Goal: Information Seeking & Learning: Compare options

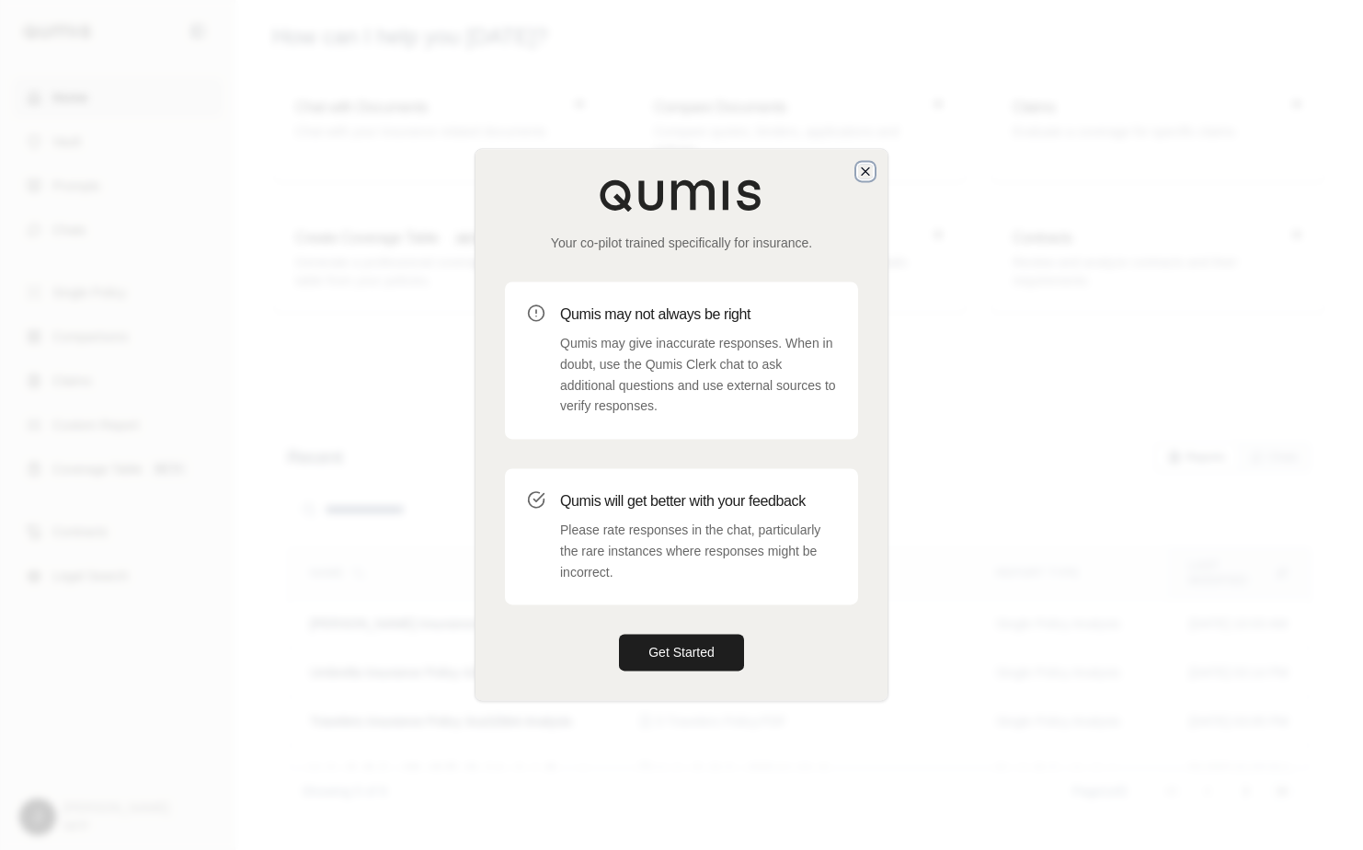
click at [870, 166] on icon "button" at bounding box center [865, 171] width 15 height 15
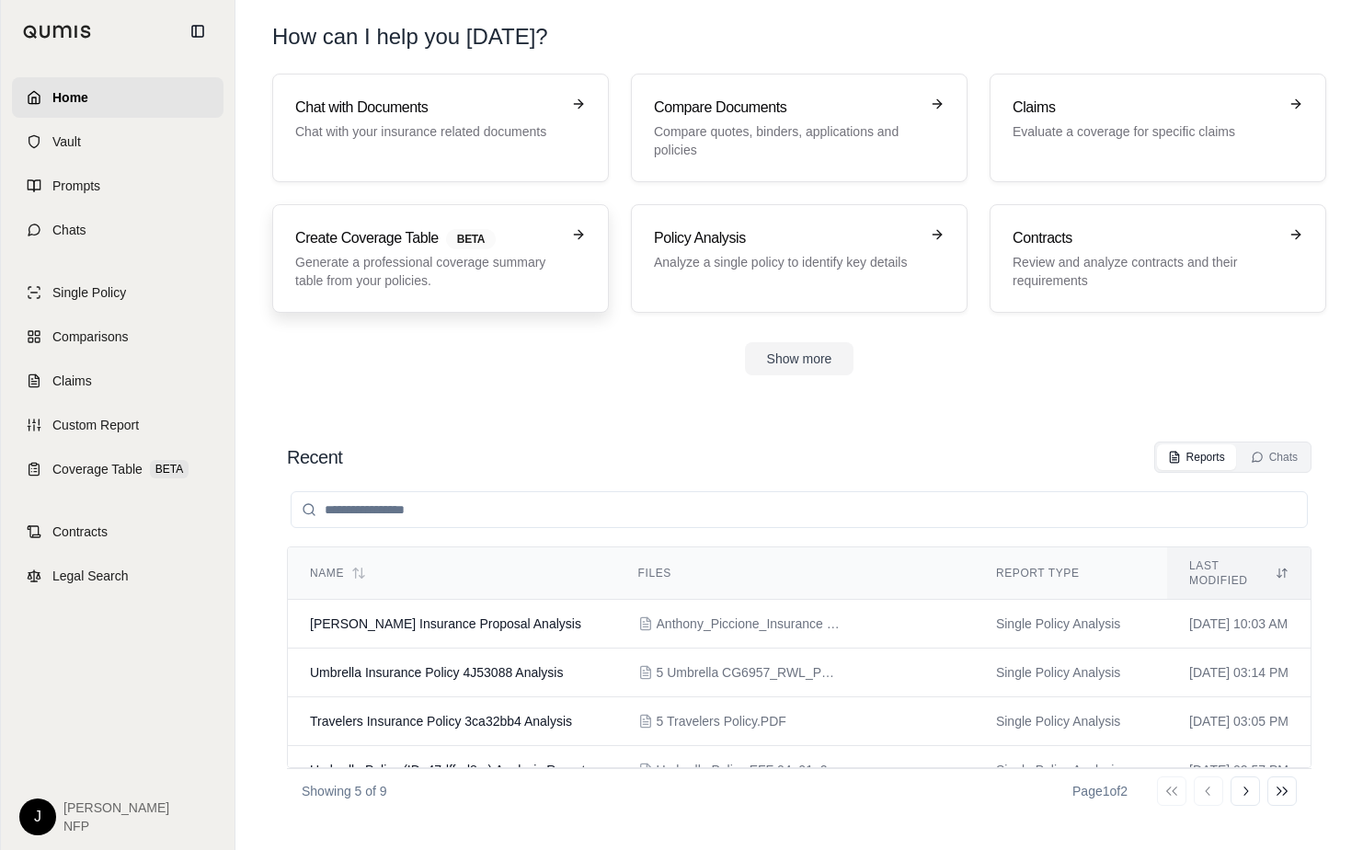
click at [508, 220] on link "Create Coverage Table BETA Generate a professional coverage summary table from …" at bounding box center [440, 258] width 337 height 109
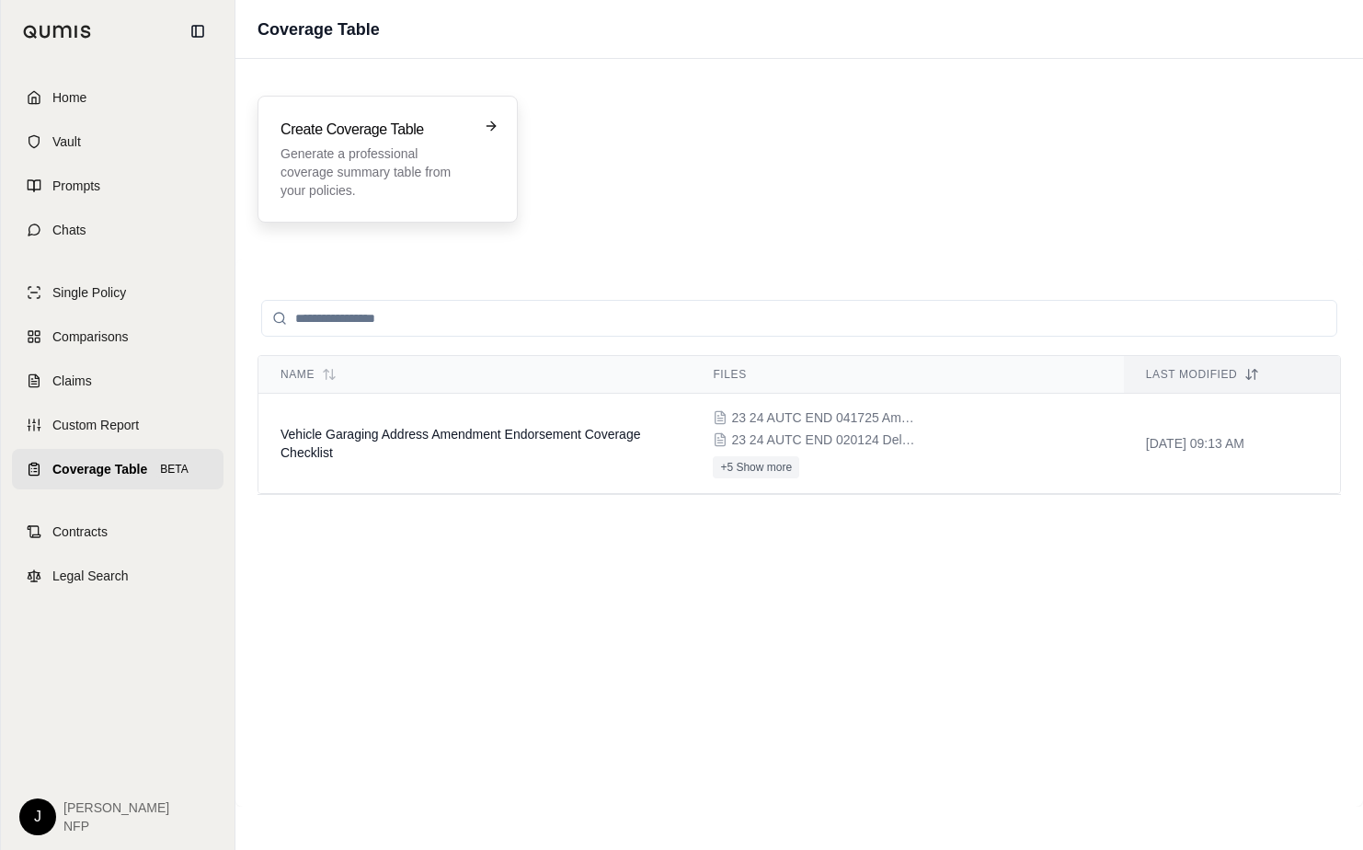
click at [464, 169] on p "Generate a professional coverage summary table from your policies." at bounding box center [375, 171] width 189 height 55
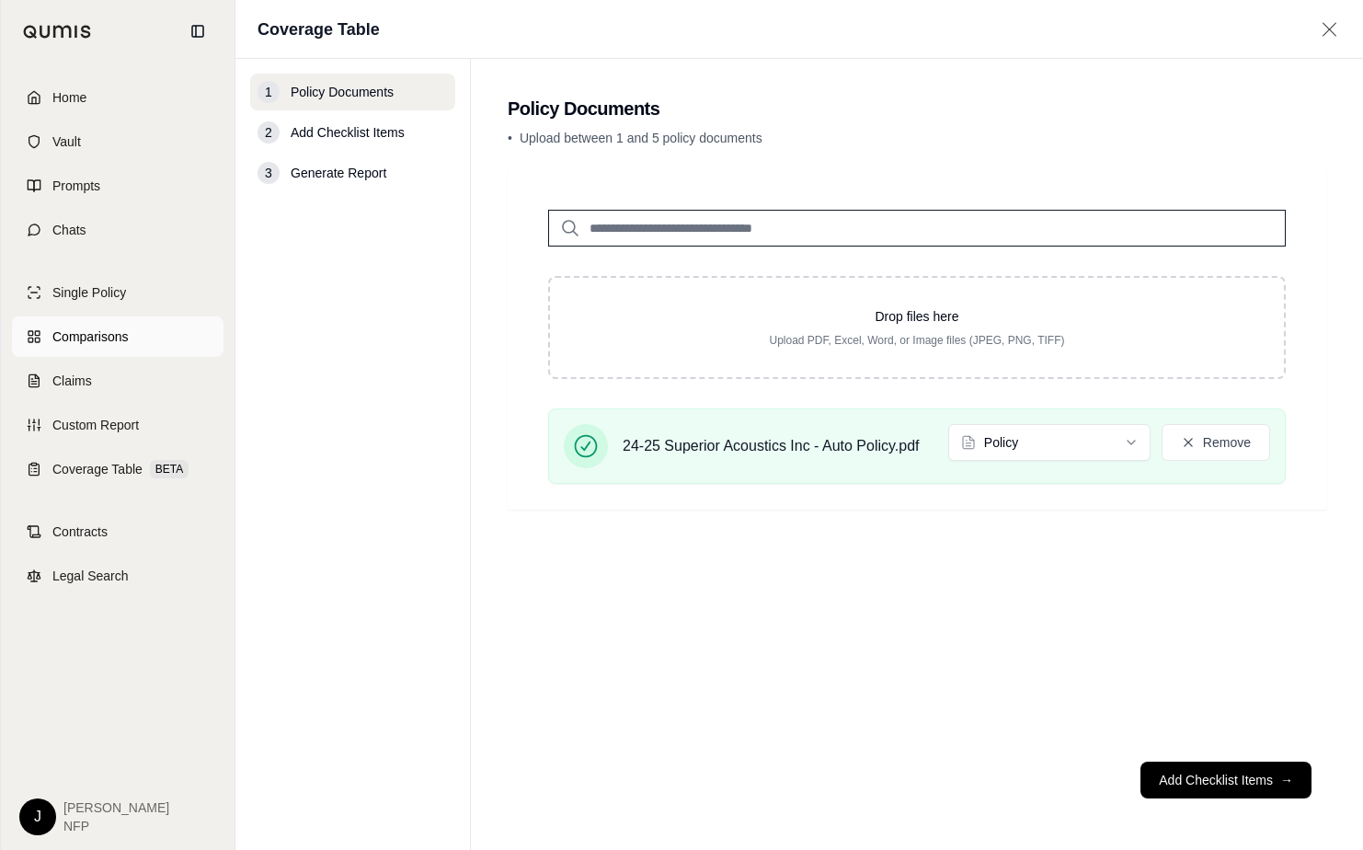
click at [91, 332] on span "Comparisons" at bounding box center [89, 336] width 75 height 18
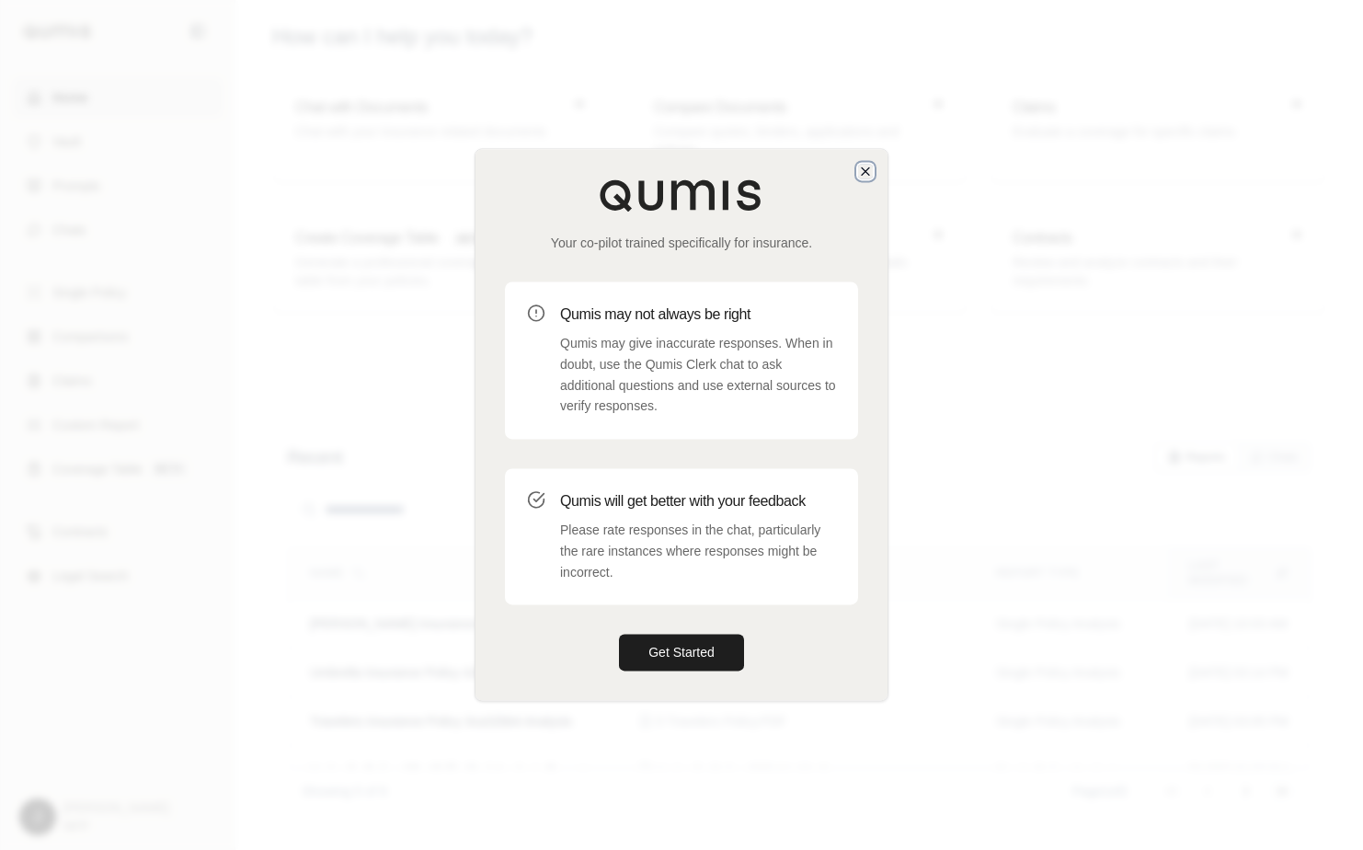
click at [871, 167] on icon "button" at bounding box center [865, 171] width 15 height 15
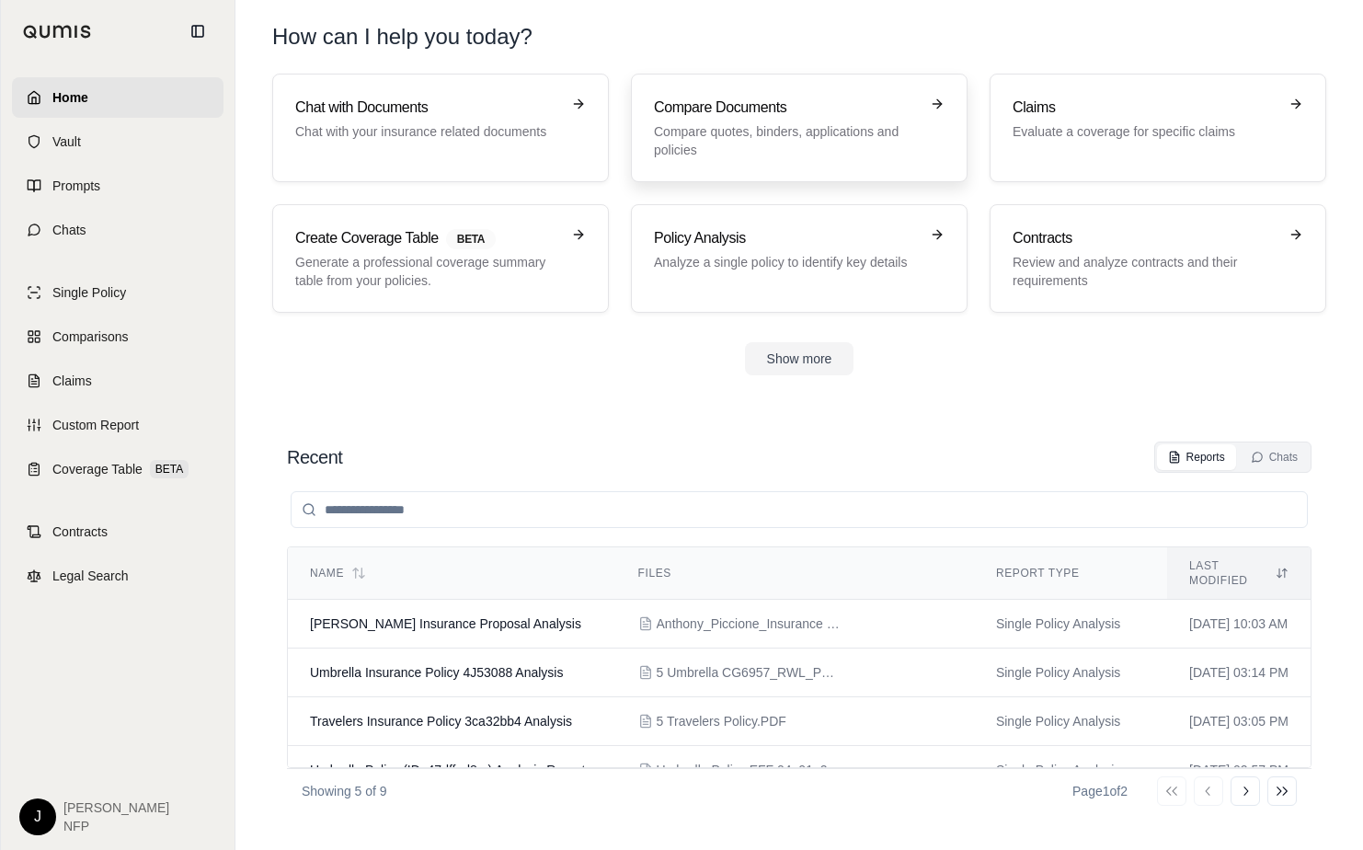
click at [807, 135] on p "Compare quotes, binders, applications and policies" at bounding box center [786, 140] width 265 height 37
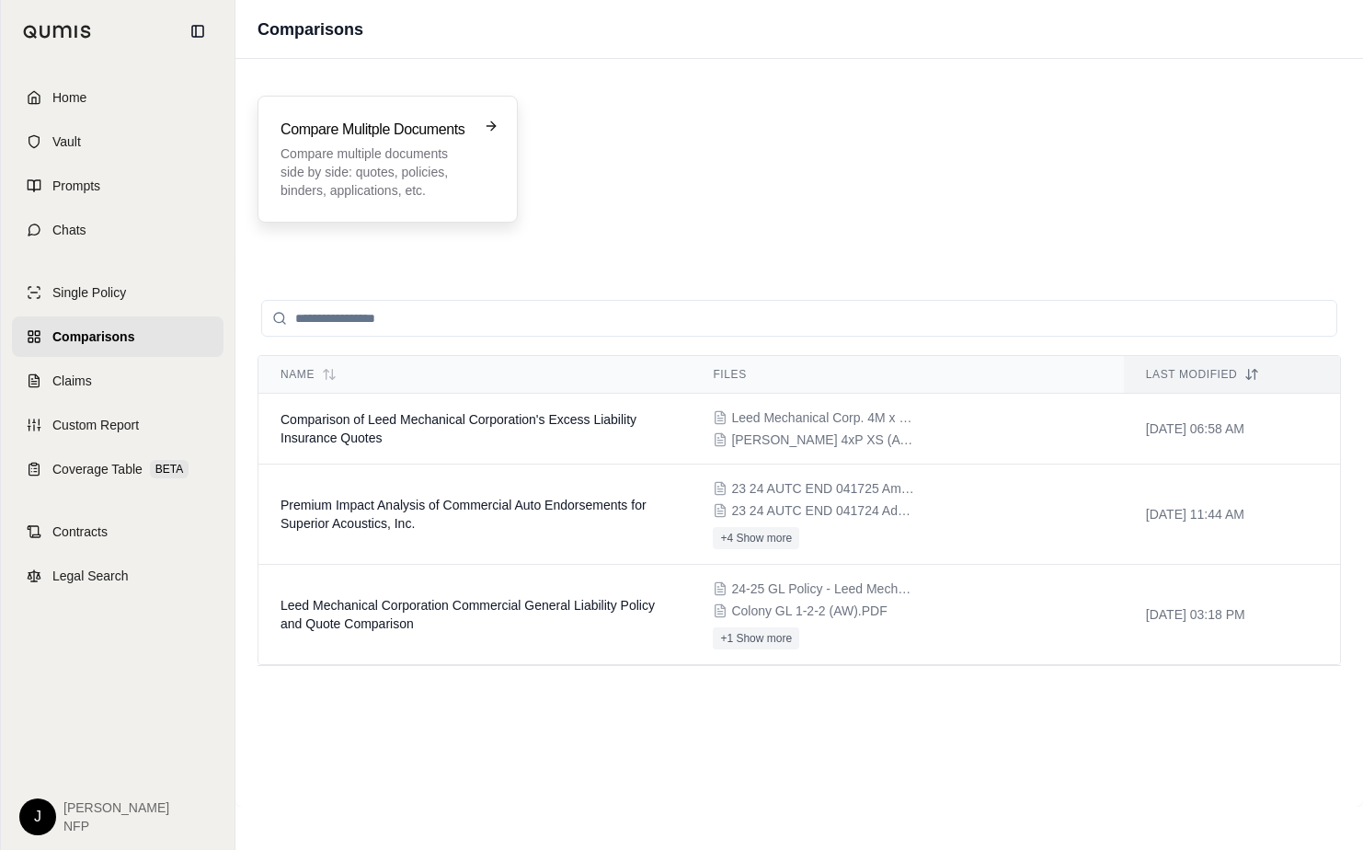
click at [426, 193] on p "Compare multiple documents side by side: quotes, policies, binders, application…" at bounding box center [375, 171] width 189 height 55
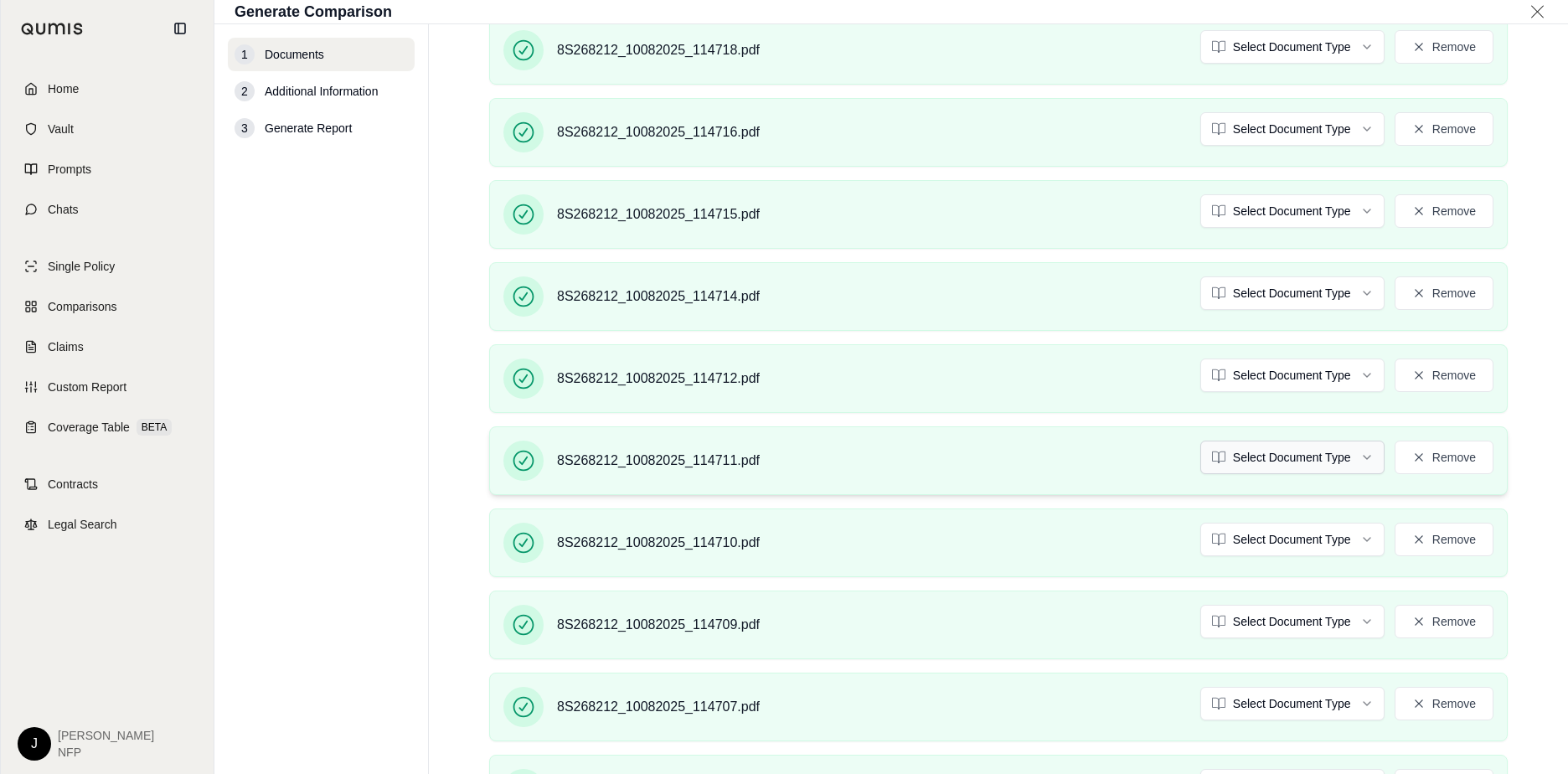
scroll to position [1927, 0]
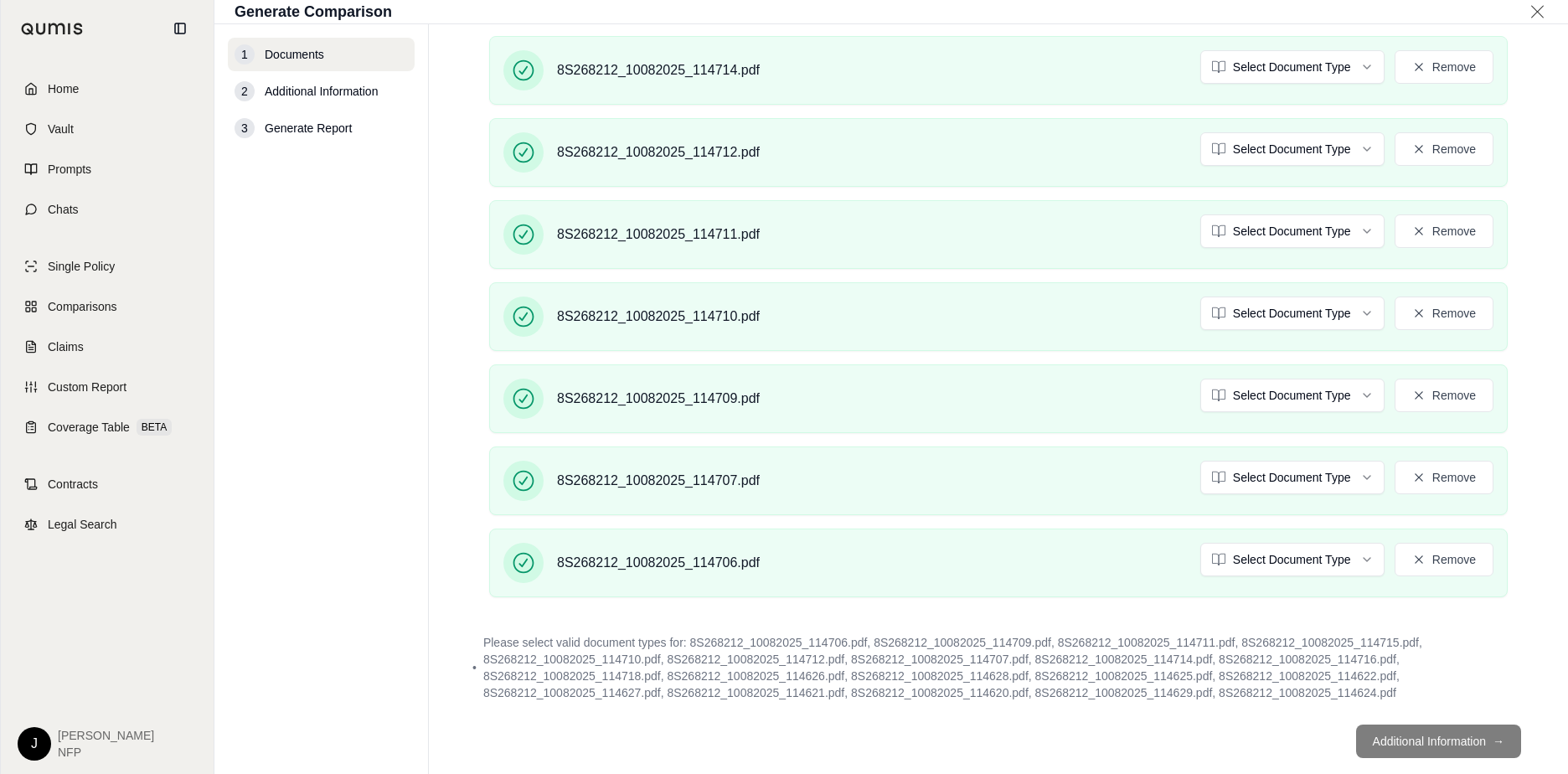
click at [1240, 740] on footer "Additional Information →" at bounding box center [998, 741] width 1072 height 60
click at [323, 90] on span "Additional Information" at bounding box center [321, 91] width 113 height 16
click at [241, 90] on div "2" at bounding box center [245, 91] width 20 height 20
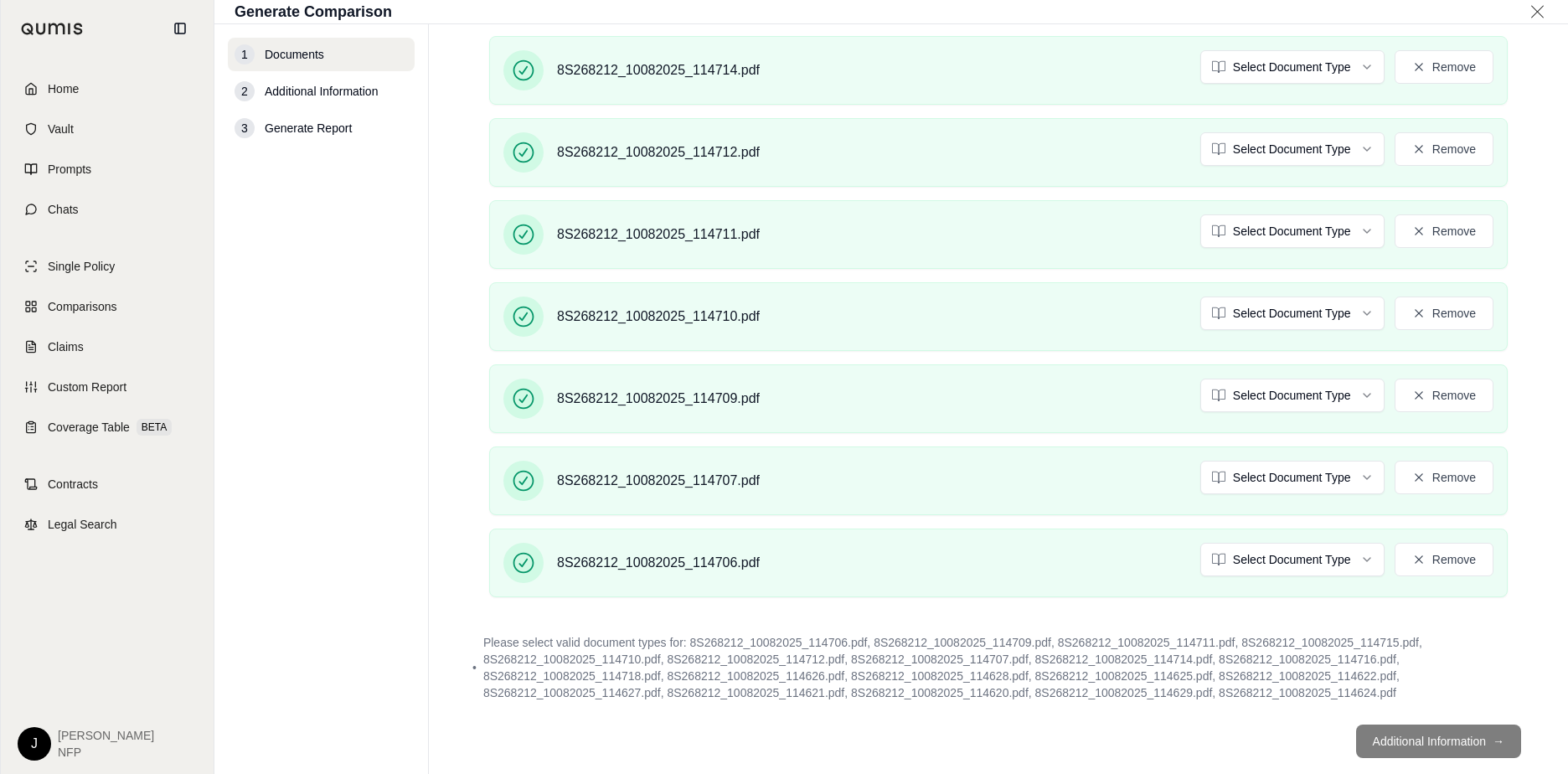
click at [341, 357] on div "1 Documents 2 Additional Information 3 Generate Report" at bounding box center [321, 399] width 187 height 723
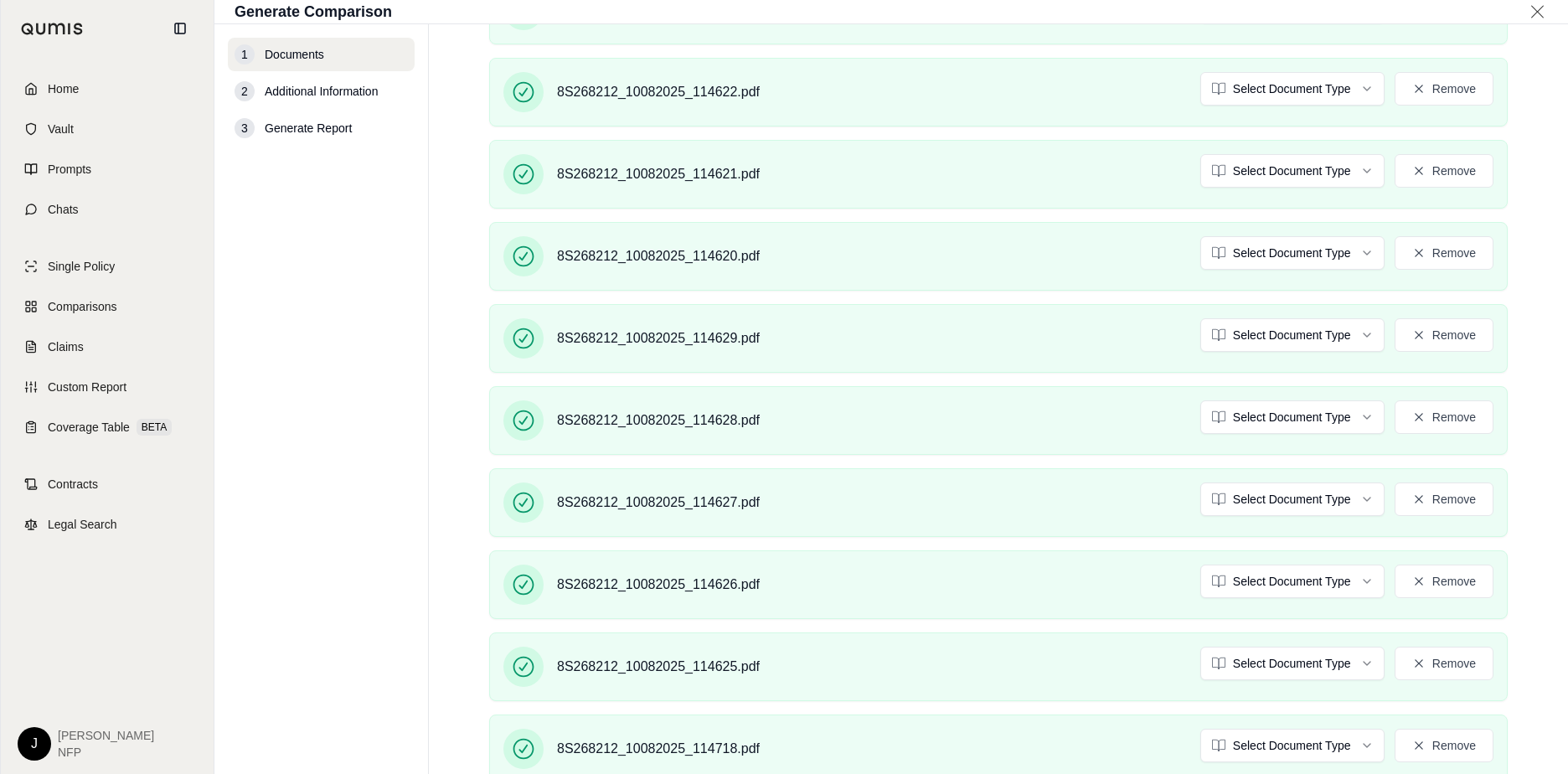
scroll to position [1005, 0]
click at [244, 92] on div "2" at bounding box center [245, 91] width 20 height 20
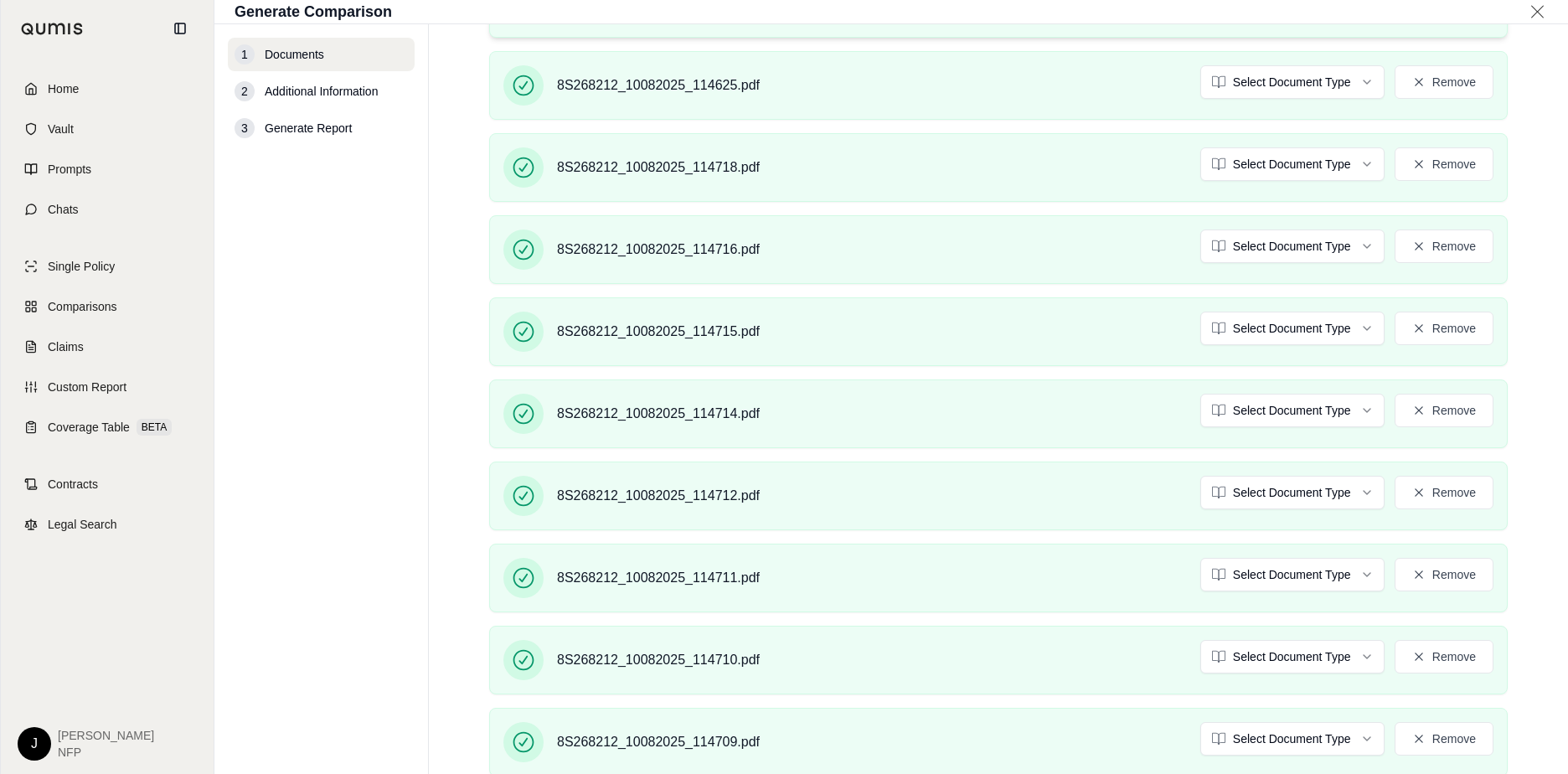
scroll to position [1257, 0]
drag, startPoint x: 331, startPoint y: 63, endPoint x: 373, endPoint y: 84, distance: 47.0
click at [331, 62] on div "1 Documents" at bounding box center [321, 54] width 187 height 34
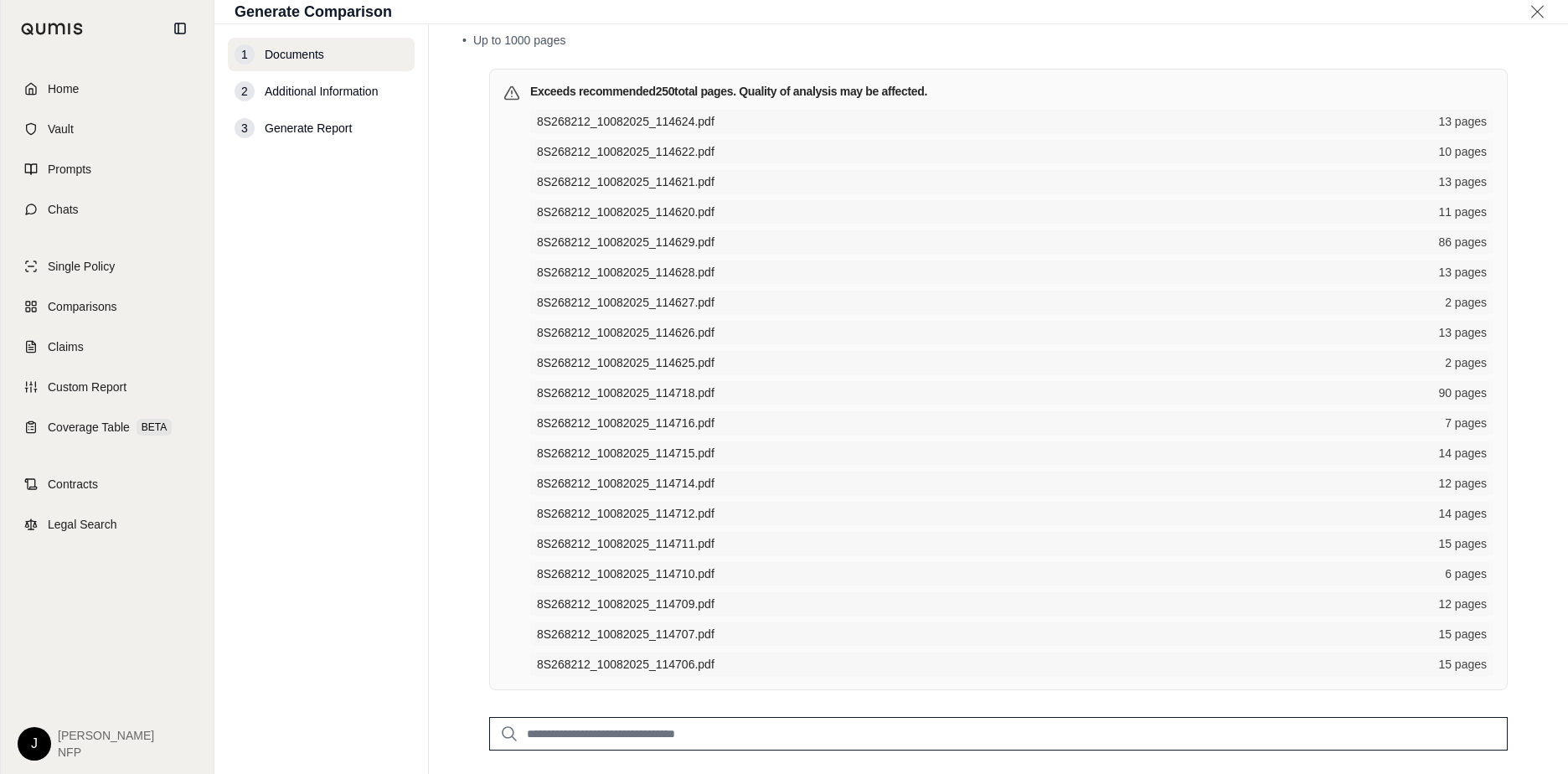
scroll to position [0, 0]
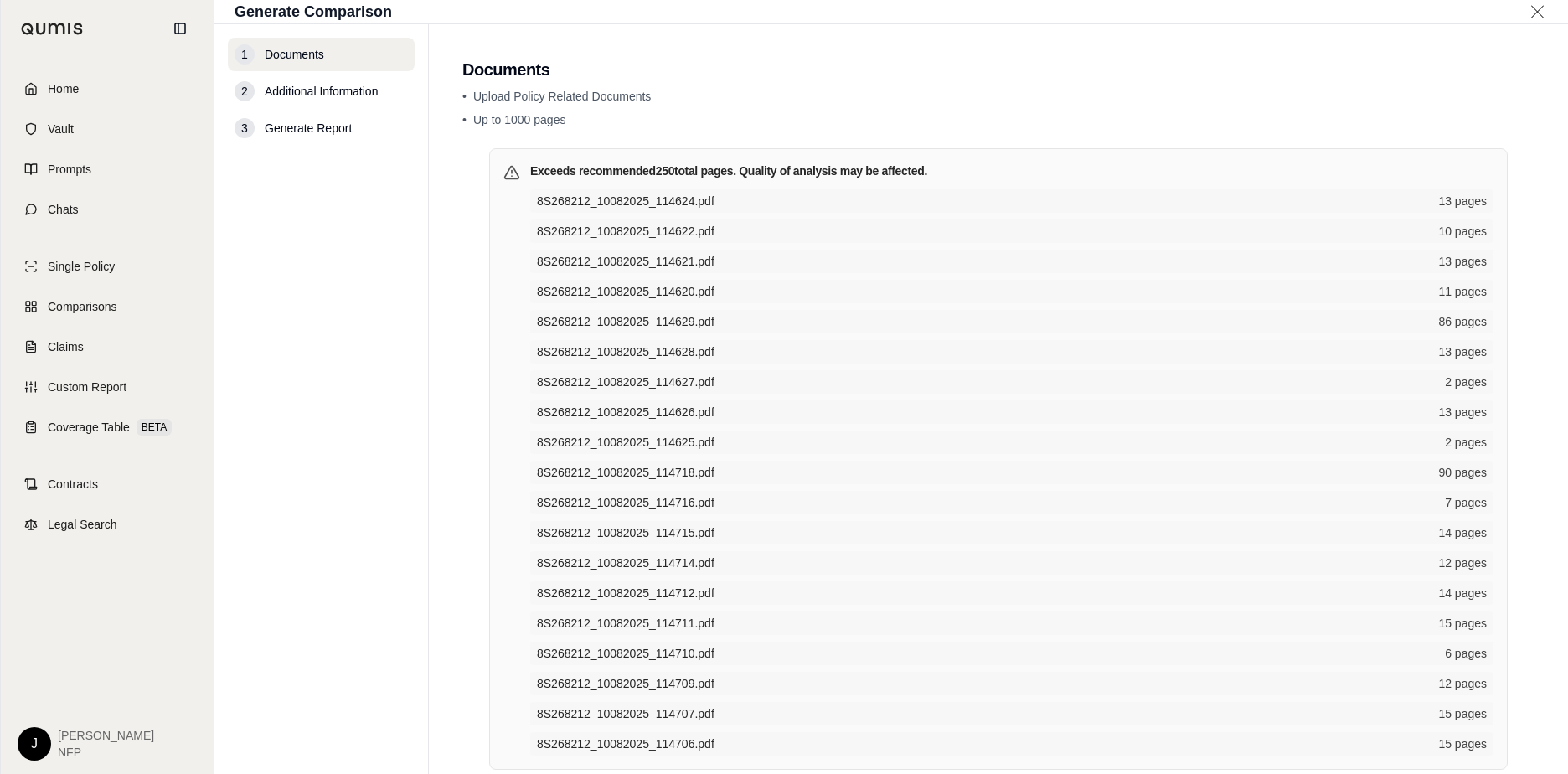
click at [260, 93] on div "2 Additional Information" at bounding box center [321, 91] width 187 height 34
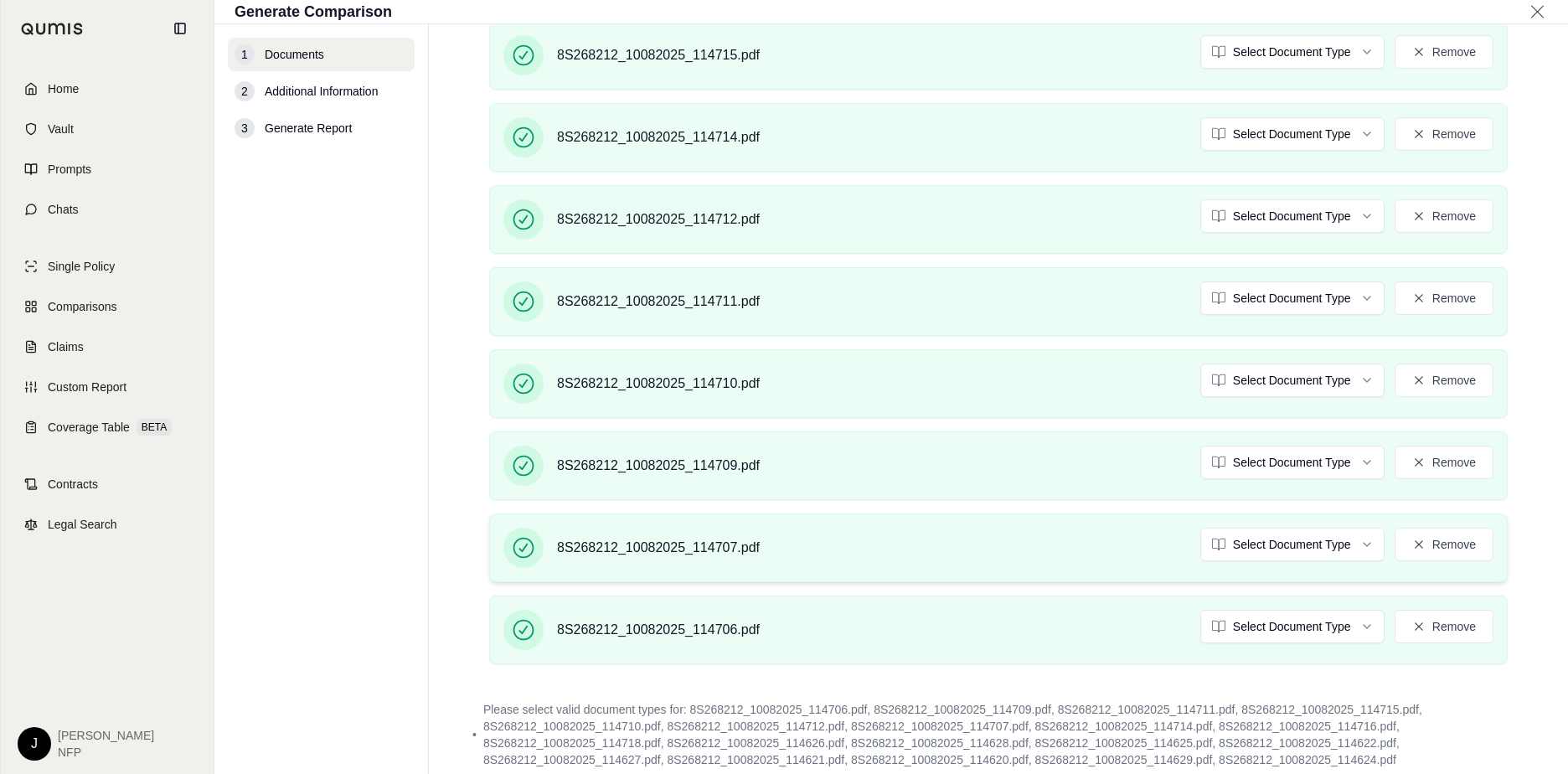
scroll to position [1958, 0]
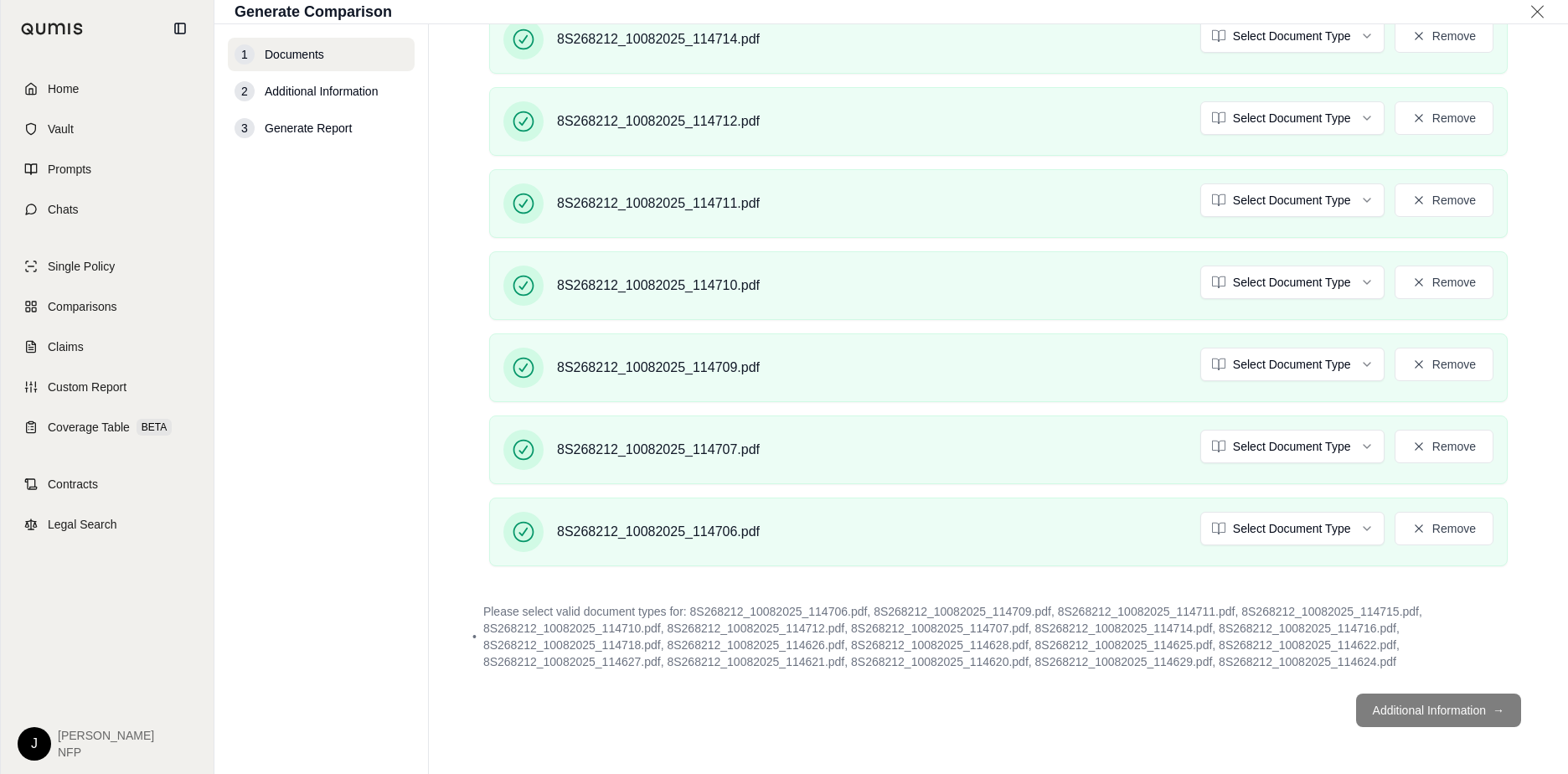
click at [1240, 711] on footer "Additional Information →" at bounding box center [998, 710] width 1072 height 60
drag, startPoint x: 1447, startPoint y: 711, endPoint x: 1401, endPoint y: 698, distance: 47.8
click at [1240, 698] on footer "Additional Information →" at bounding box center [998, 710] width 1072 height 60
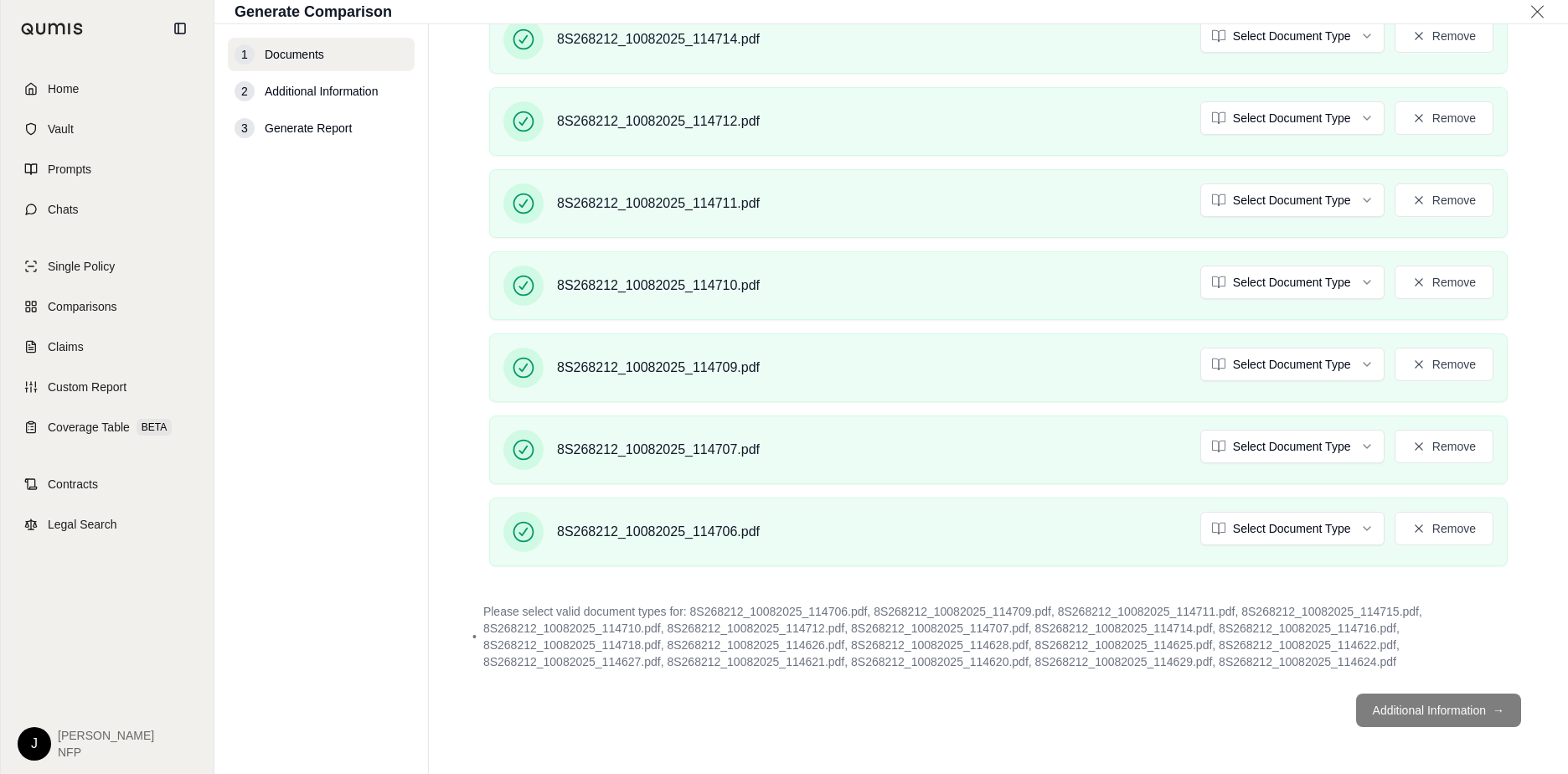
click at [241, 89] on div "2" at bounding box center [245, 91] width 20 height 20
drag, startPoint x: 298, startPoint y: 126, endPoint x: 283, endPoint y: 532, distance: 406.3
click at [283, 532] on div "1 Documents 2 Additional Information 3 Generate Report" at bounding box center [321, 399] width 187 height 723
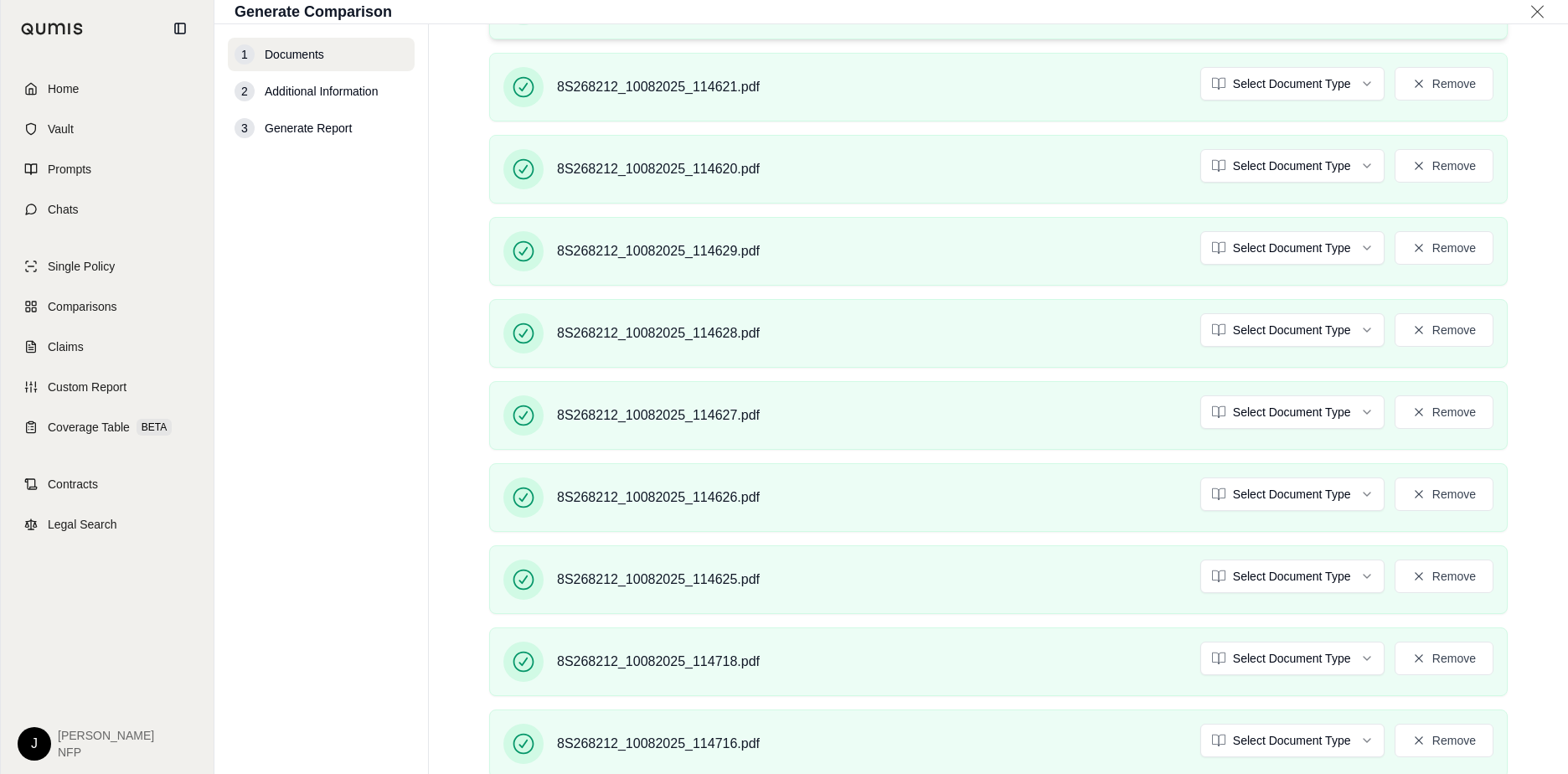
scroll to position [838, 0]
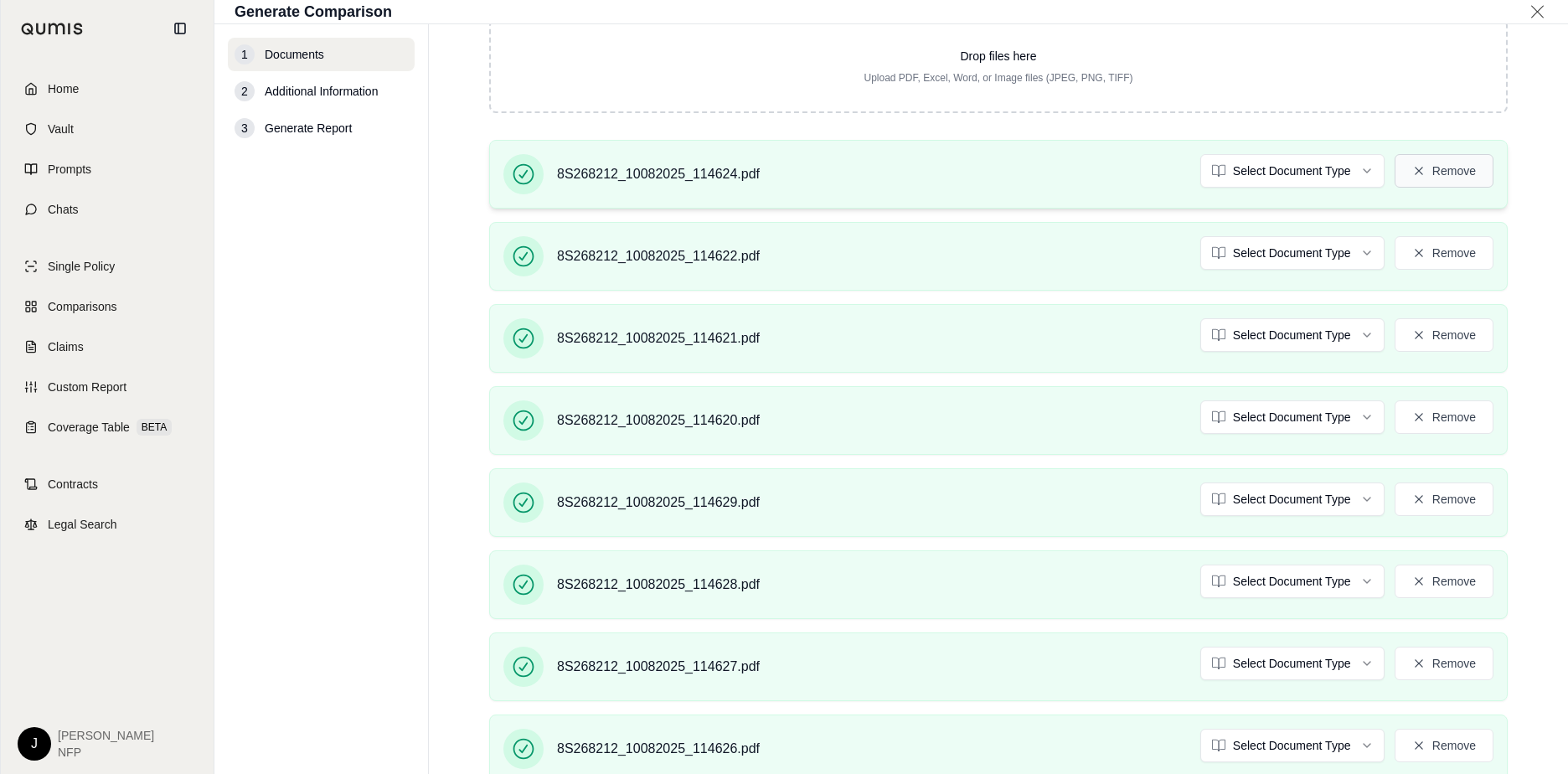
click at [1240, 178] on button "Remove" at bounding box center [1444, 170] width 99 height 34
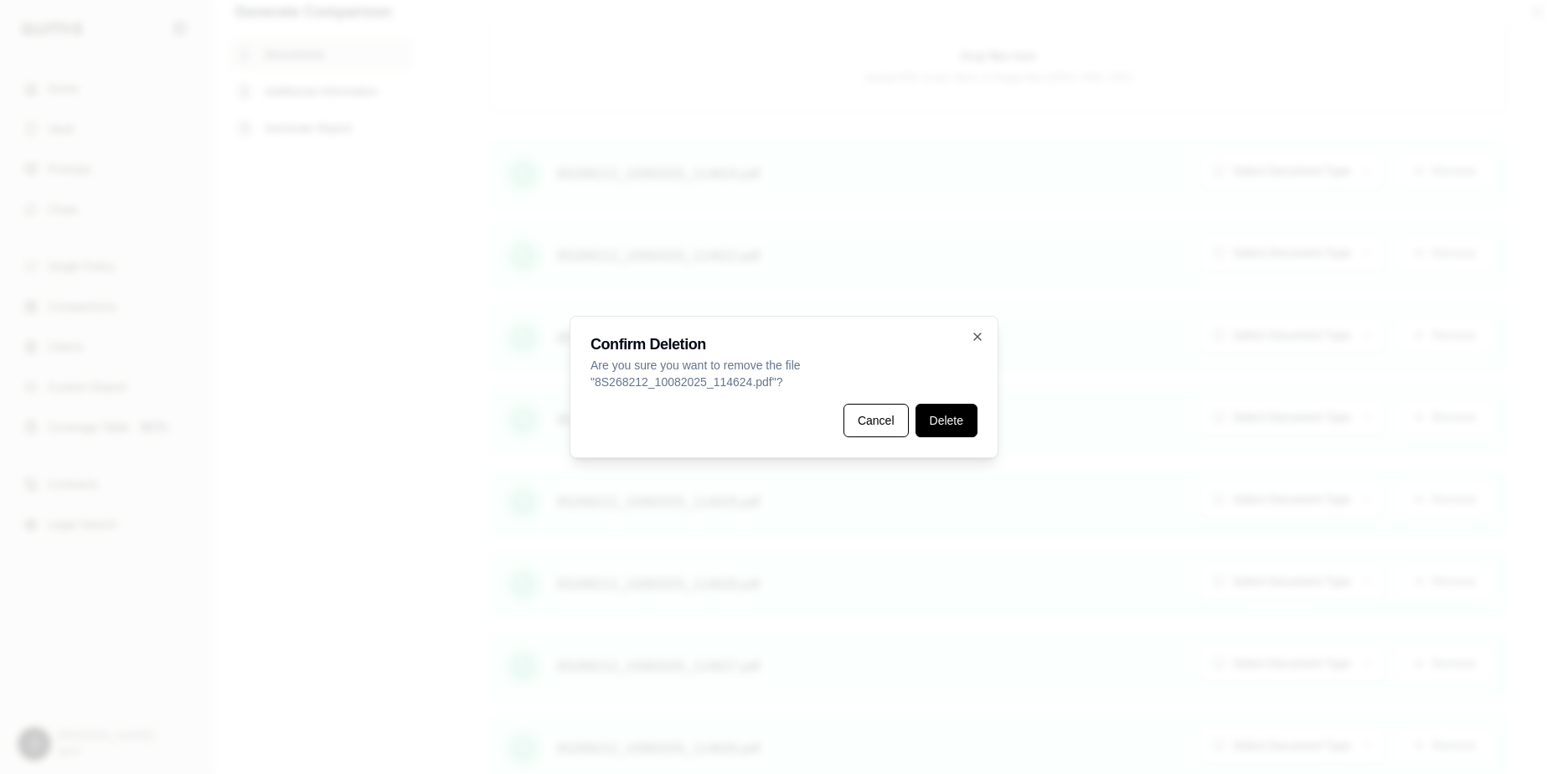
click at [940, 424] on button "Delete" at bounding box center [946, 420] width 62 height 34
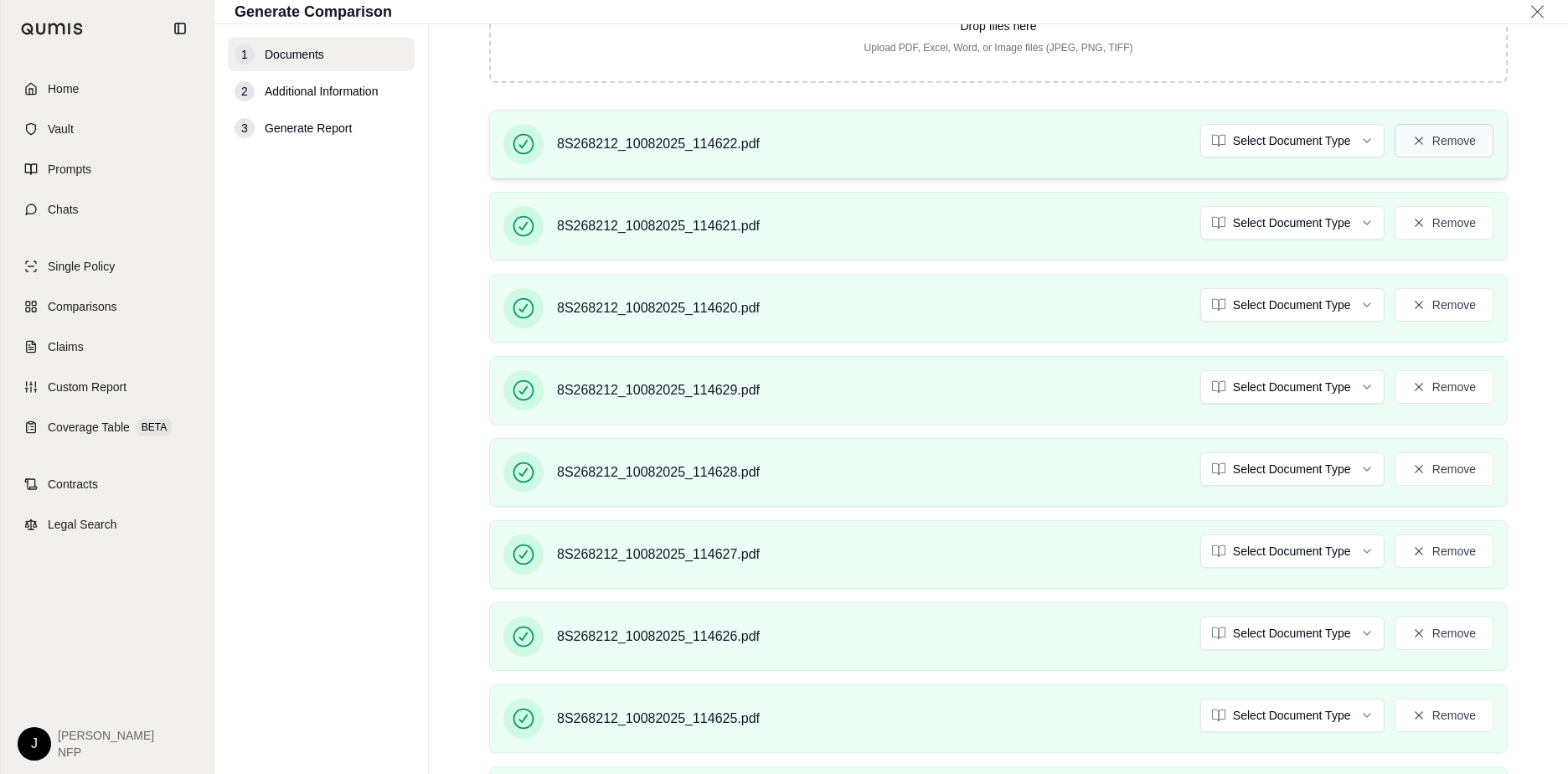
scroll to position [808, 0]
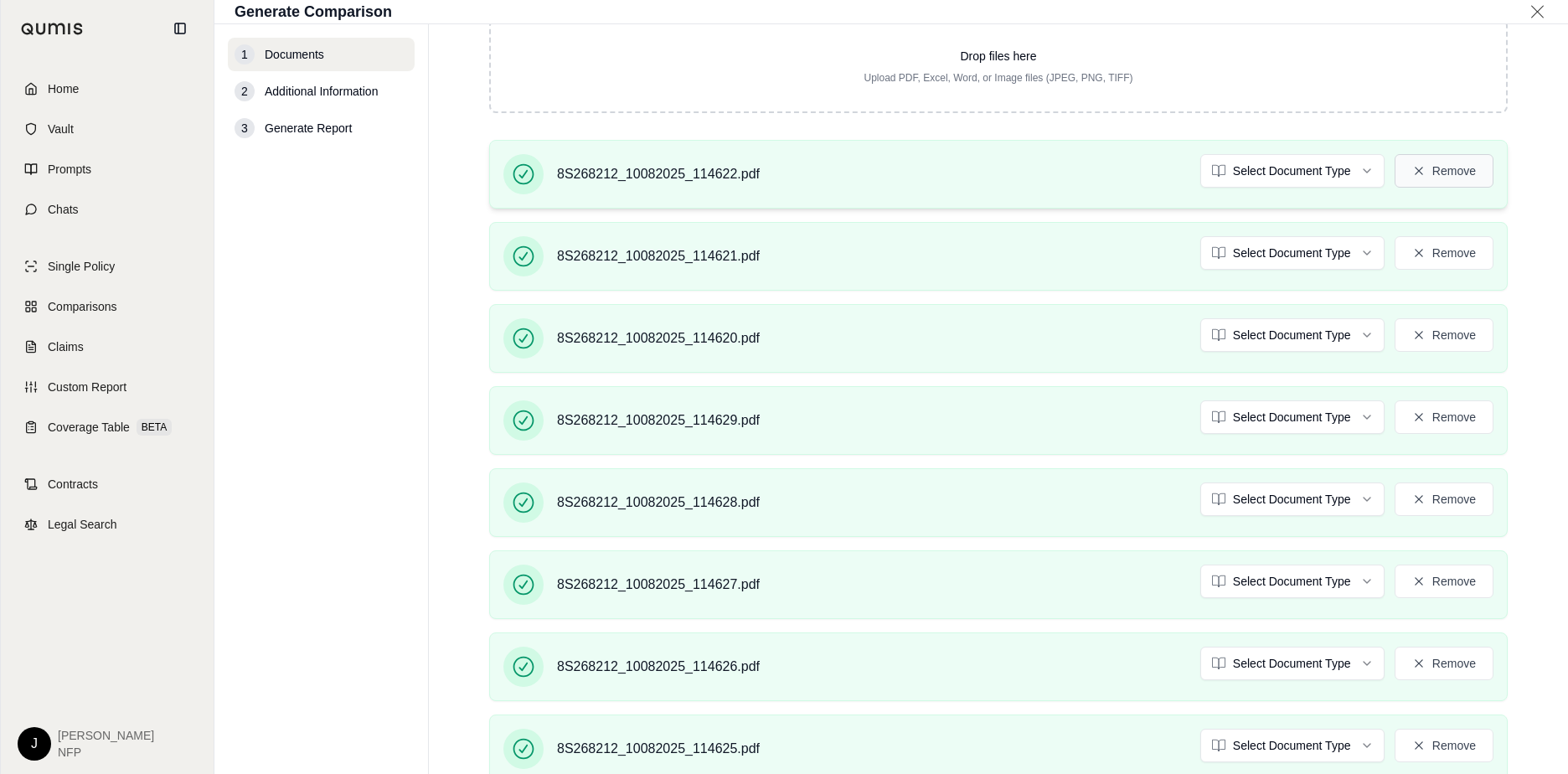
click at [1240, 175] on button "Remove" at bounding box center [1444, 170] width 99 height 34
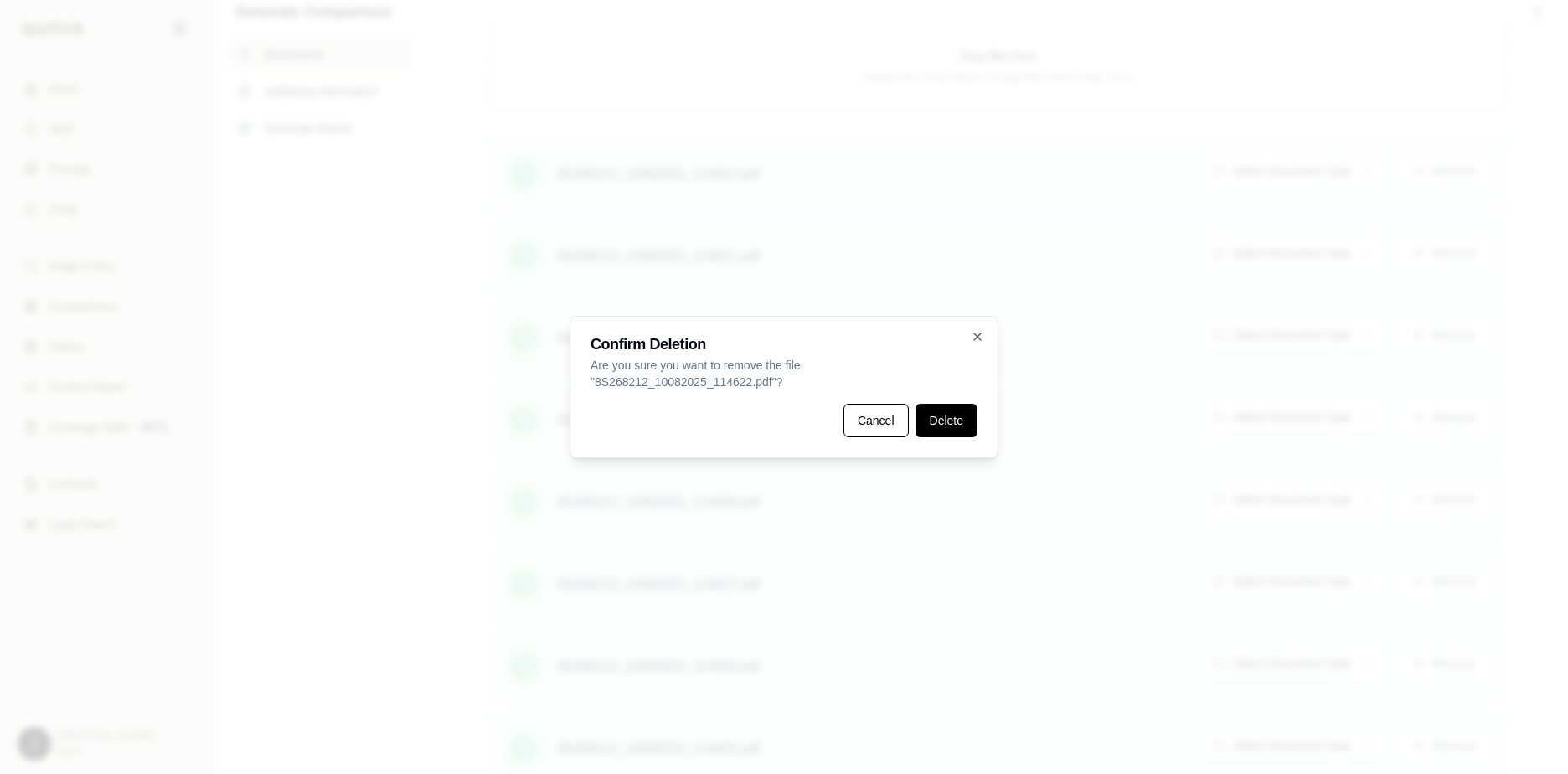
click at [936, 425] on button "Delete" at bounding box center [946, 420] width 62 height 34
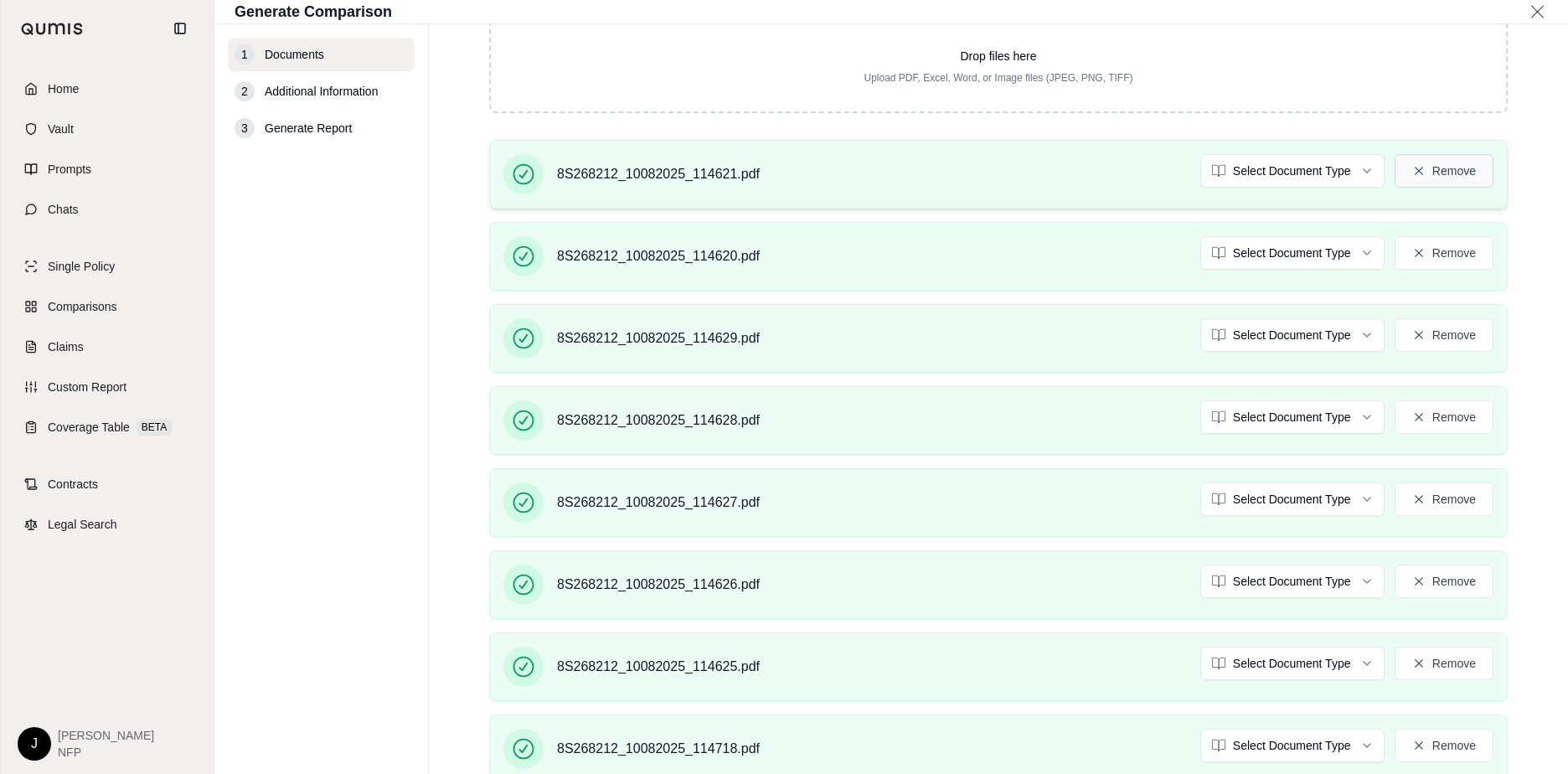
click at [1240, 172] on button "Remove" at bounding box center [1444, 170] width 99 height 34
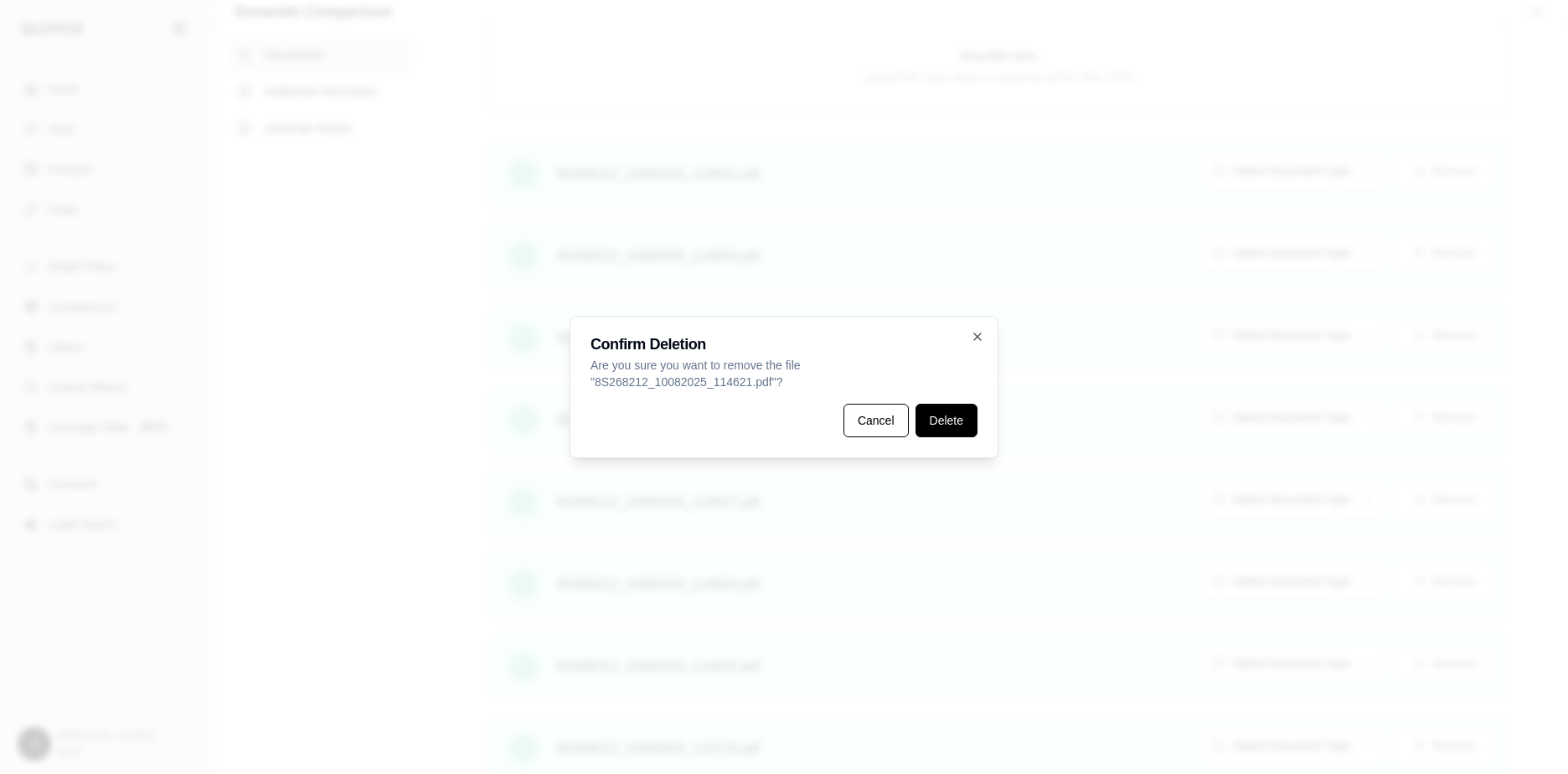
click at [944, 426] on button "Delete" at bounding box center [946, 420] width 62 height 34
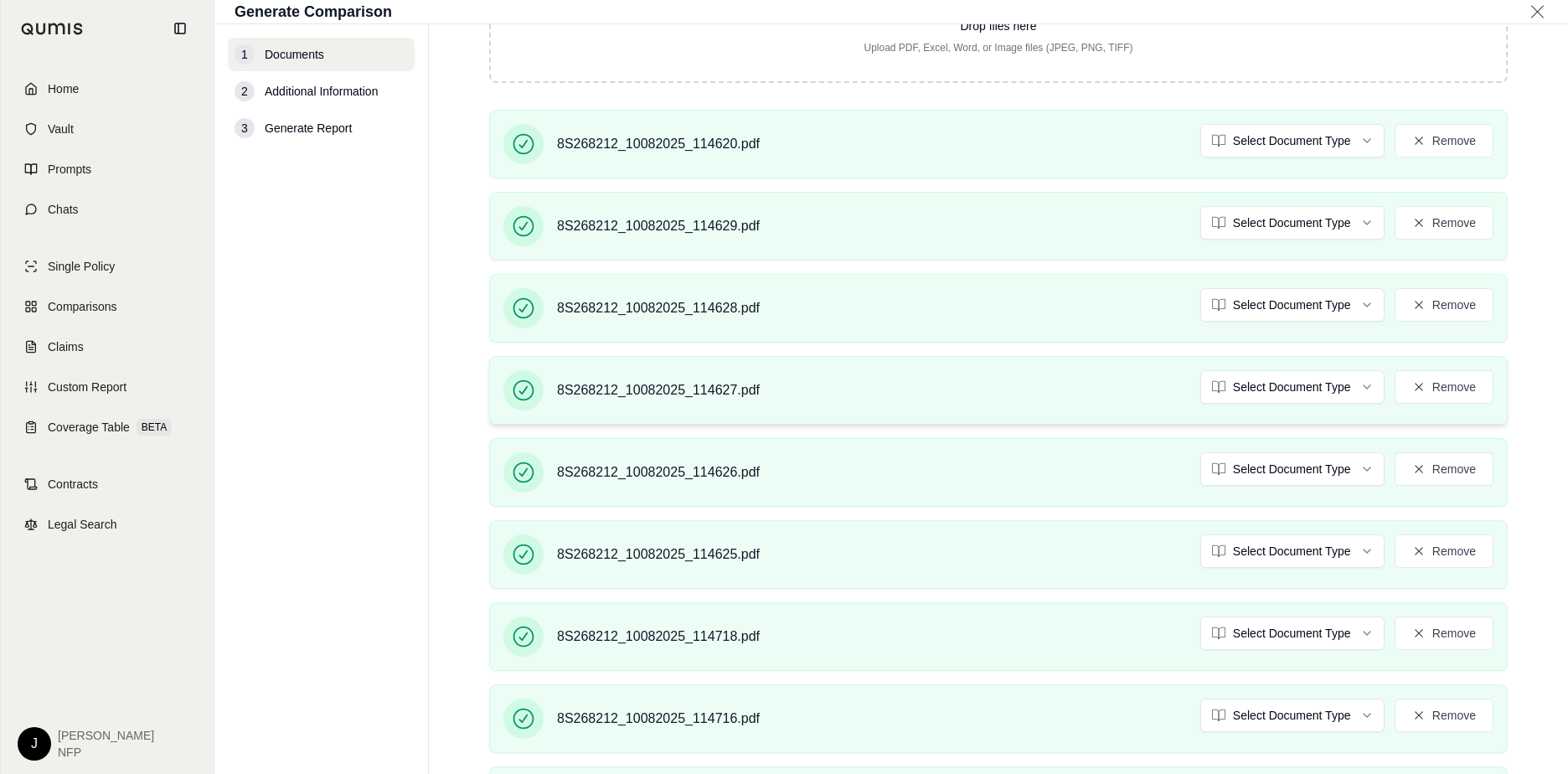
scroll to position [748, 0]
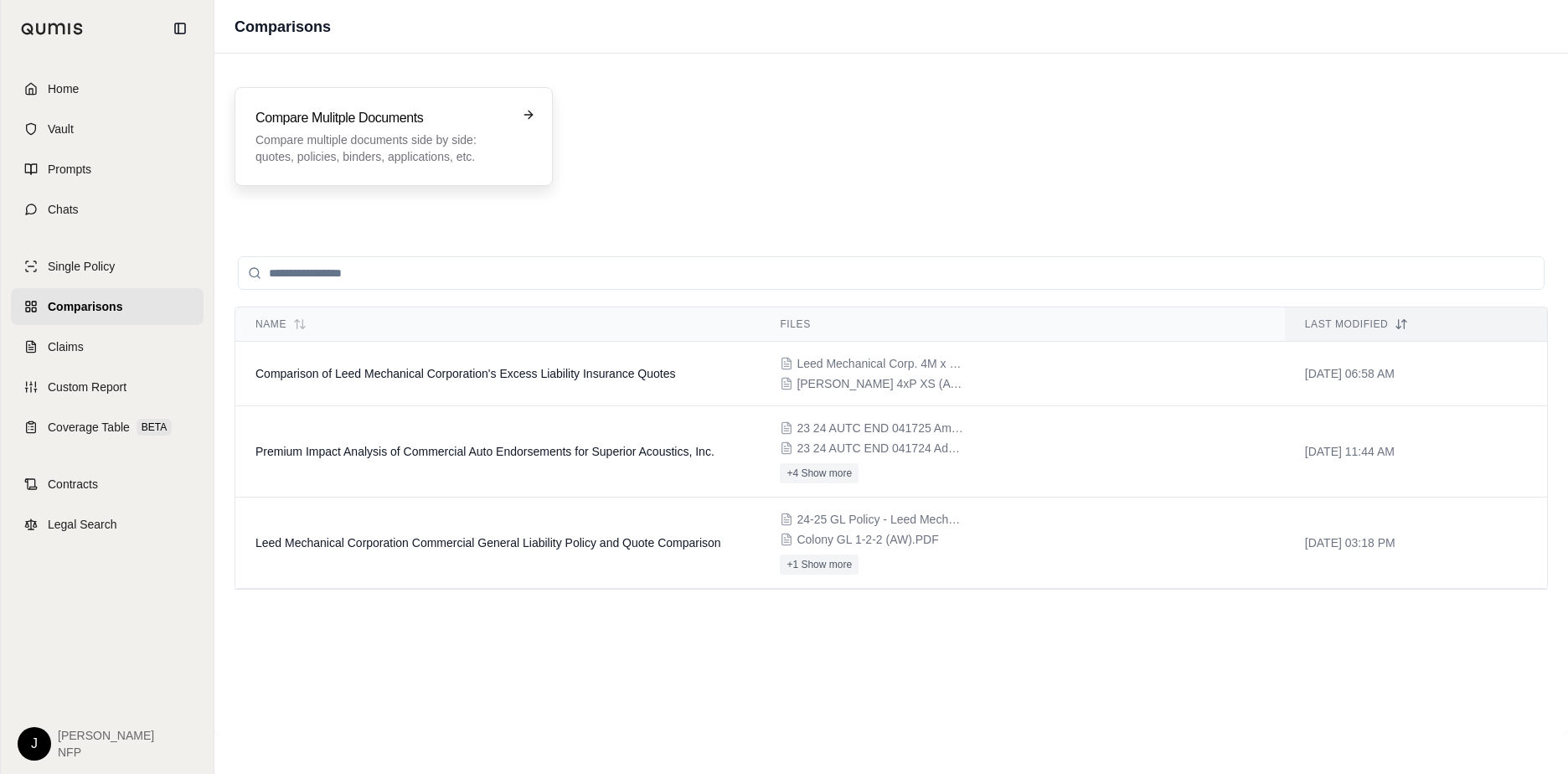
click at [402, 141] on p "Compare multiple documents side by side: quotes, policies, binders, application…" at bounding box center [382, 148] width 253 height 34
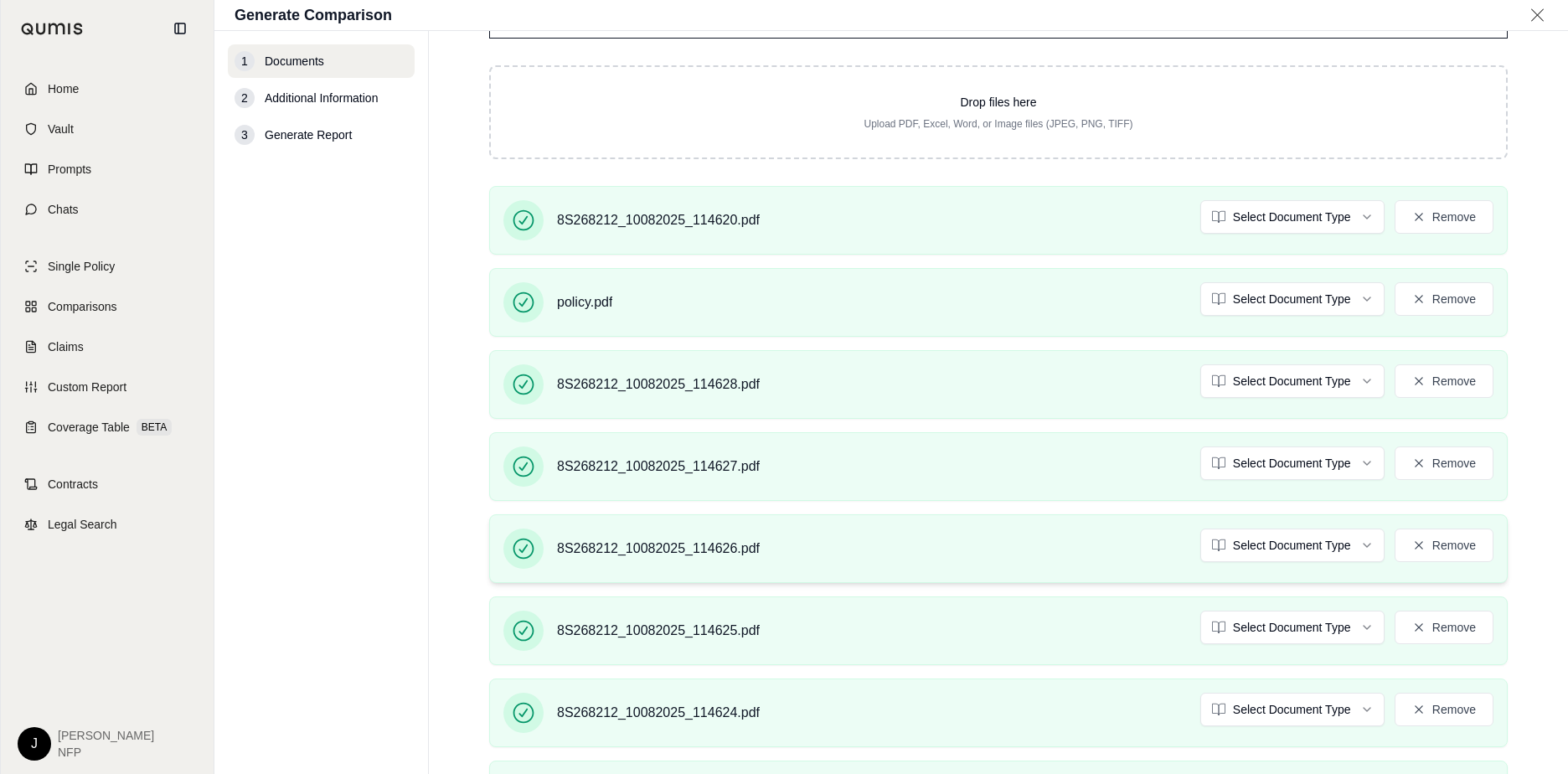
scroll to position [168, 0]
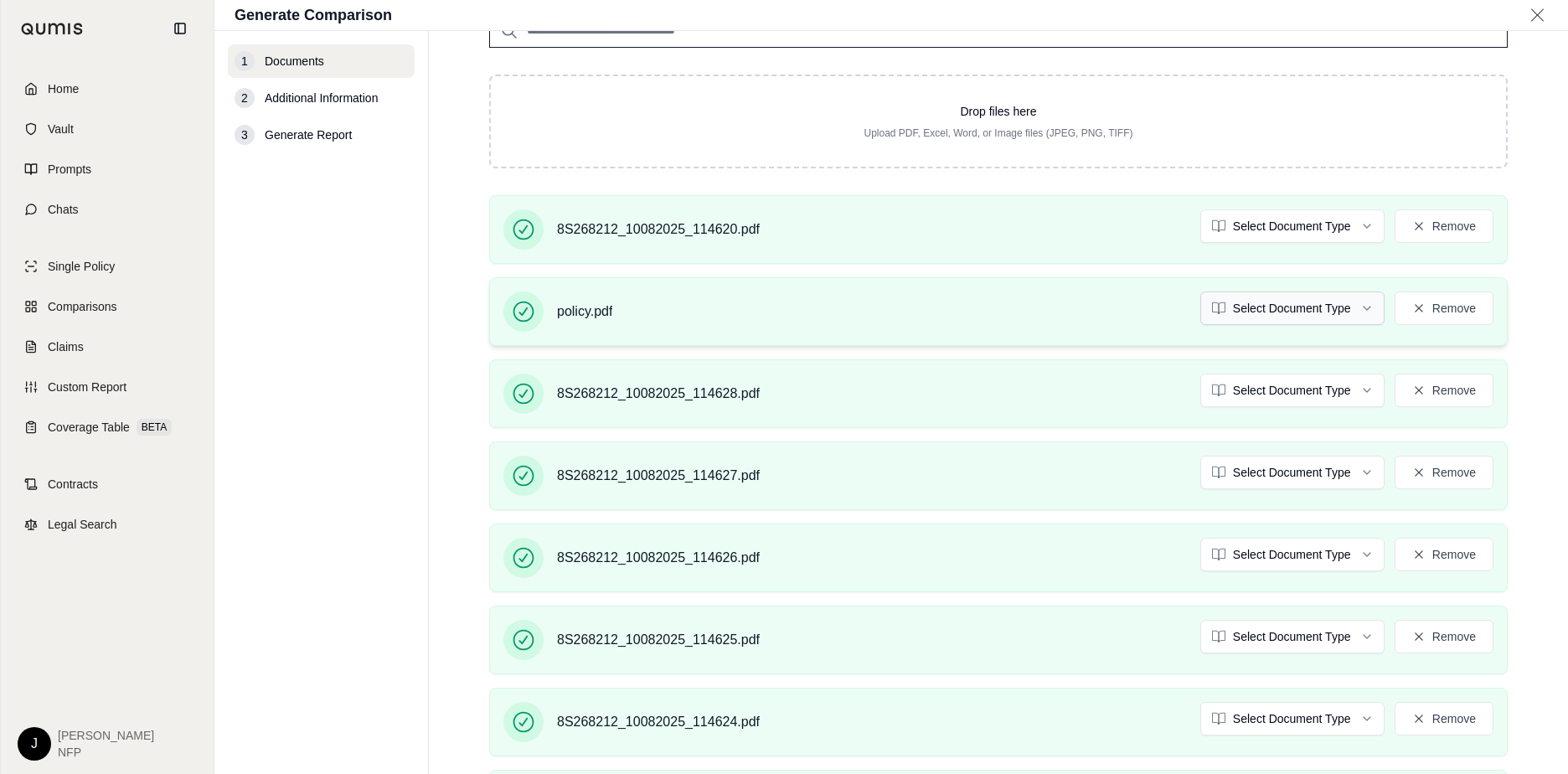
click at [1240, 309] on html "Home Vault Prompts Chats Single Policy Comparisons Claims Custom Report Coverag…" at bounding box center [784, 387] width 1568 height 774
click at [1240, 230] on html "Home Vault Prompts Chats Single Policy Comparisons Claims Custom Report Coverag…" at bounding box center [784, 387] width 1568 height 774
click at [1240, 392] on html "Document type updated successfully Home Vault Prompts Chats Single Policy Compa…" at bounding box center [784, 387] width 1568 height 774
click at [1240, 478] on html "Document type updated successfully Home Vault Prompts Chats Single Policy Compa…" at bounding box center [784, 387] width 1568 height 774
click at [1240, 563] on html "Document type updated successfully Home Vault Prompts Chats Single Policy Compa…" at bounding box center [784, 387] width 1568 height 774
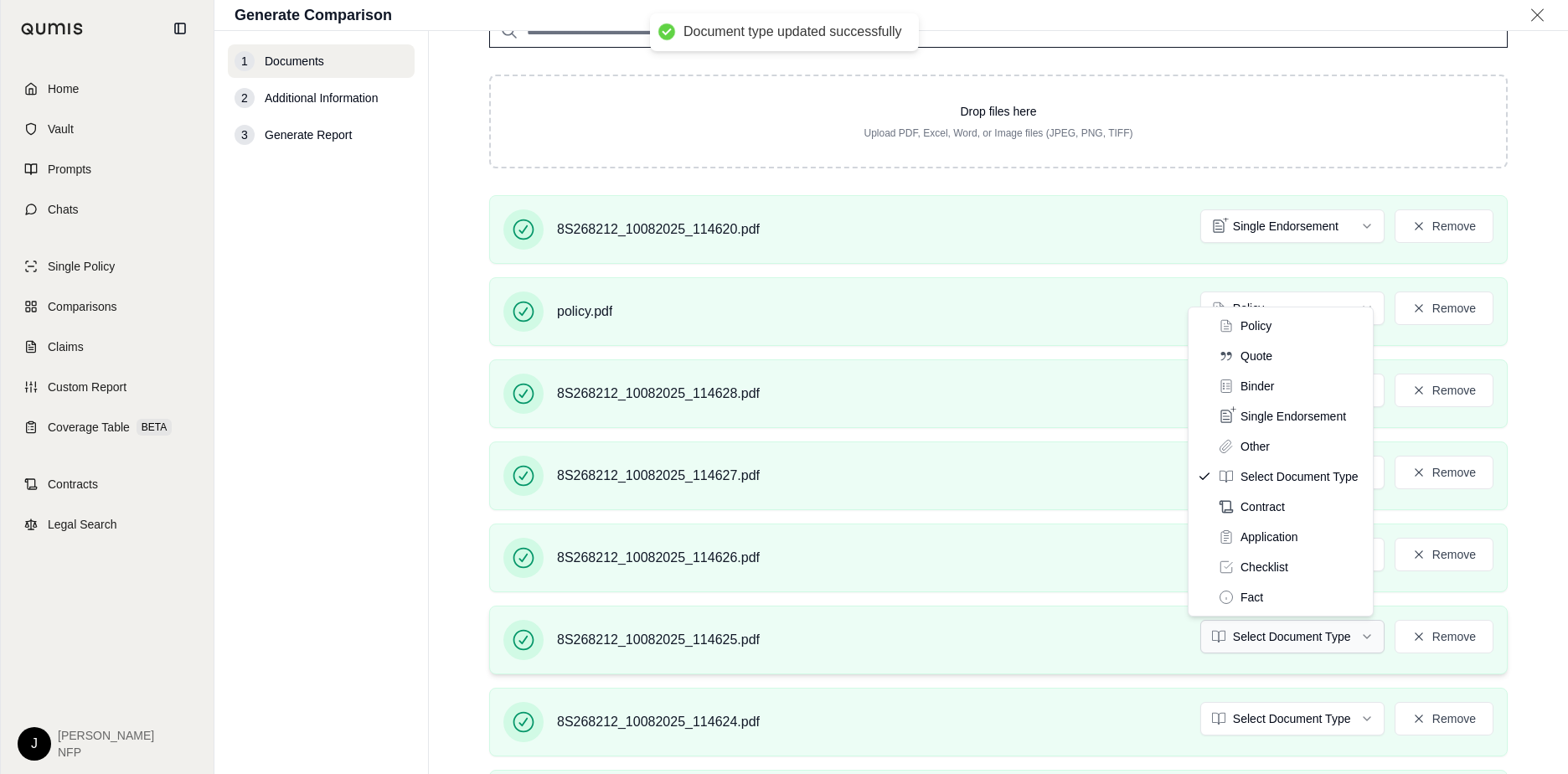
click at [1240, 637] on html "Document type updated successfully Document type updated successfully Home Vaul…" at bounding box center [784, 387] width 1568 height 774
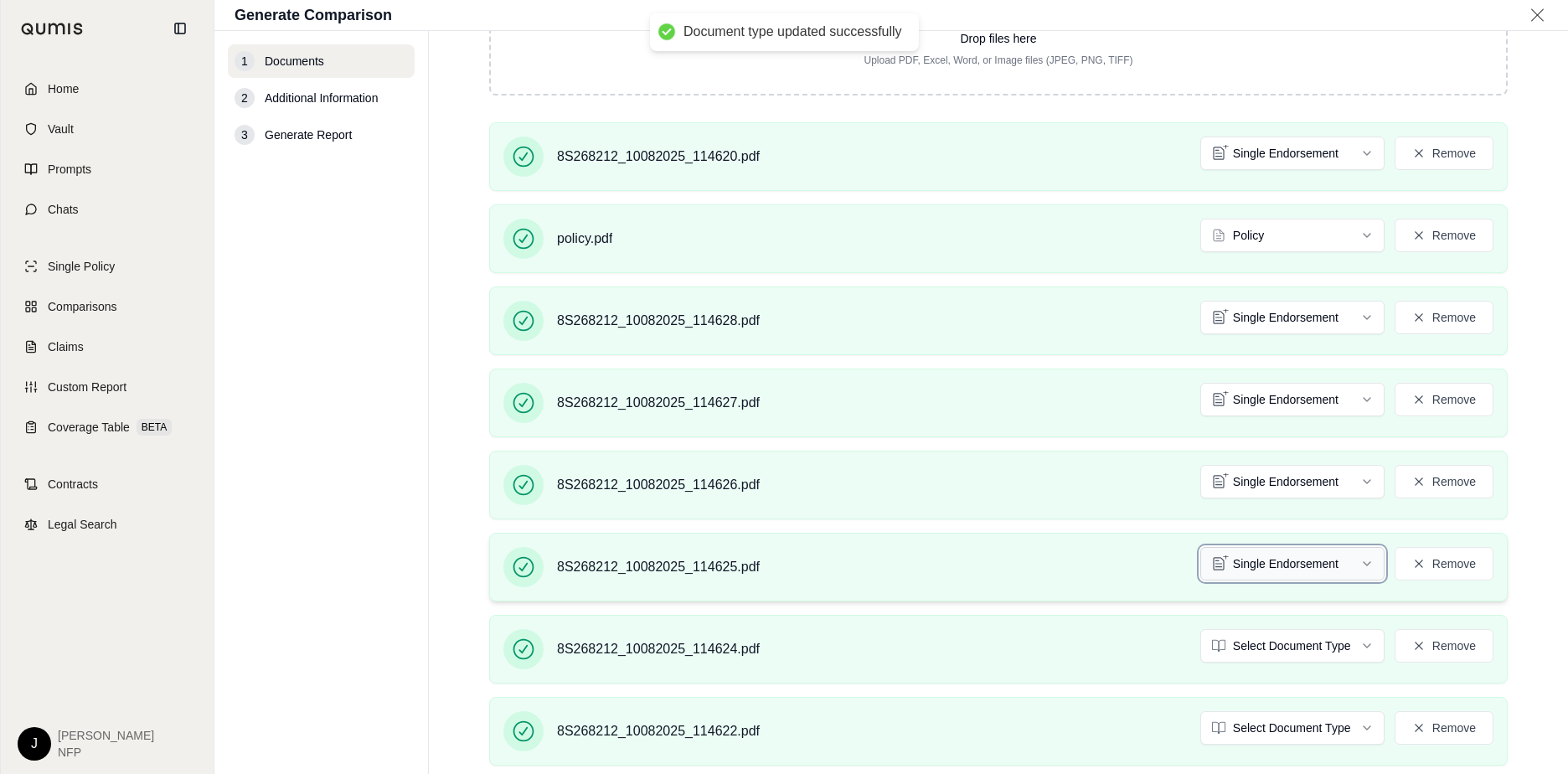
scroll to position [335, 0]
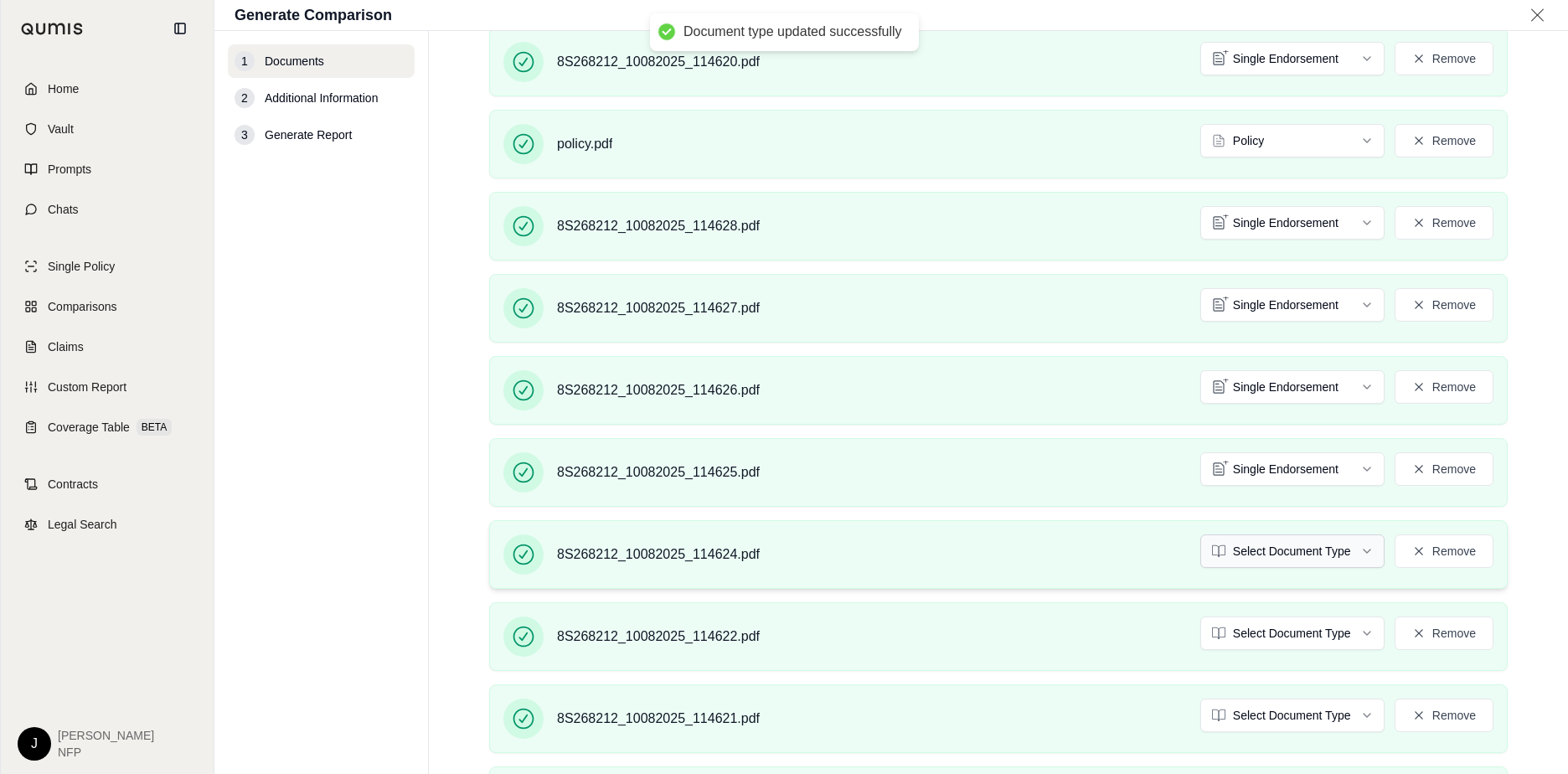
click at [1240, 549] on html "Document type updated successfully Home Vault Prompts Chats Single Policy Compa…" at bounding box center [784, 387] width 1568 height 774
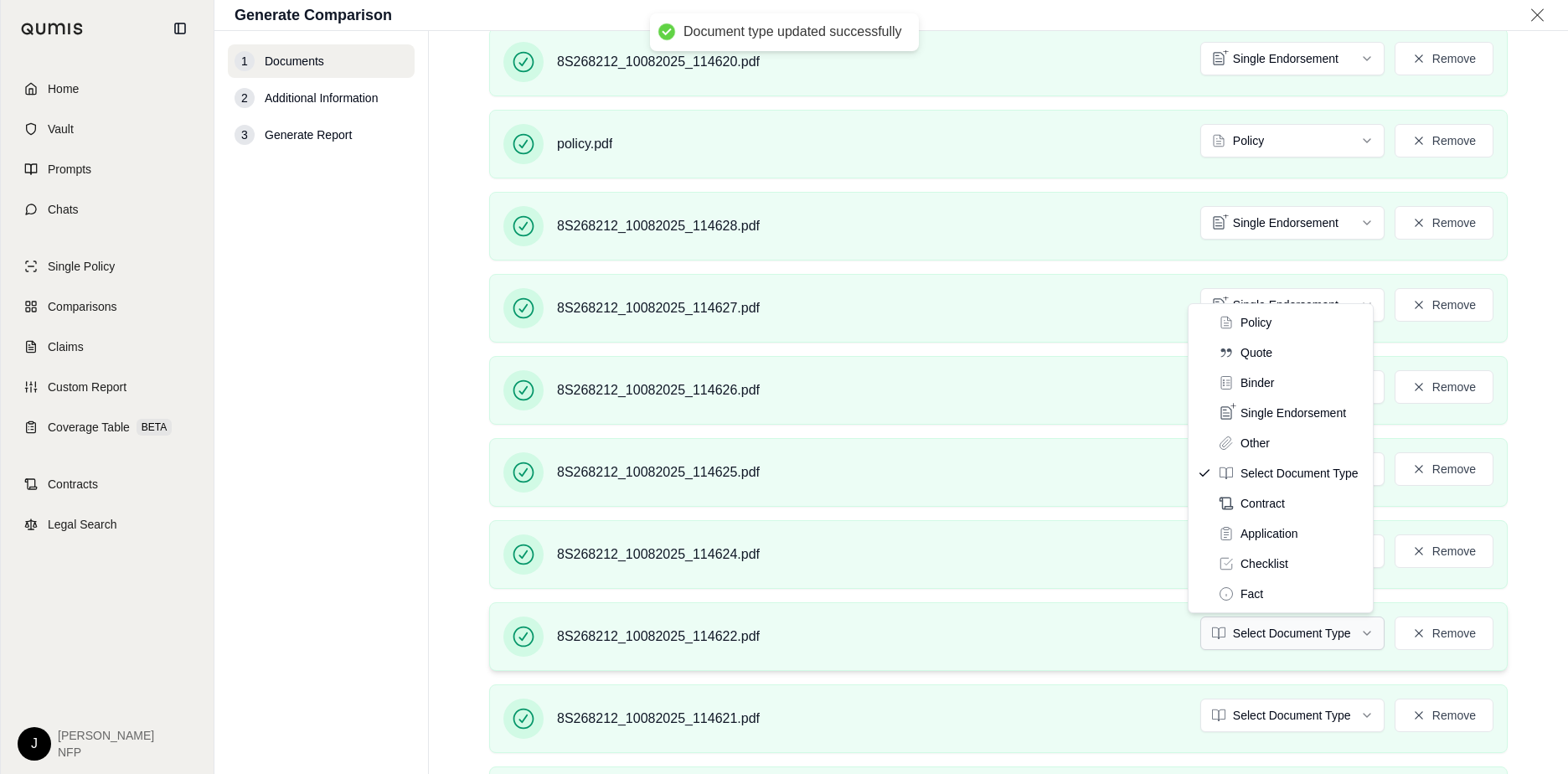
click at [1240, 635] on html "Document type updated successfully Home Vault Prompts Chats Single Policy Compa…" at bounding box center [784, 387] width 1568 height 774
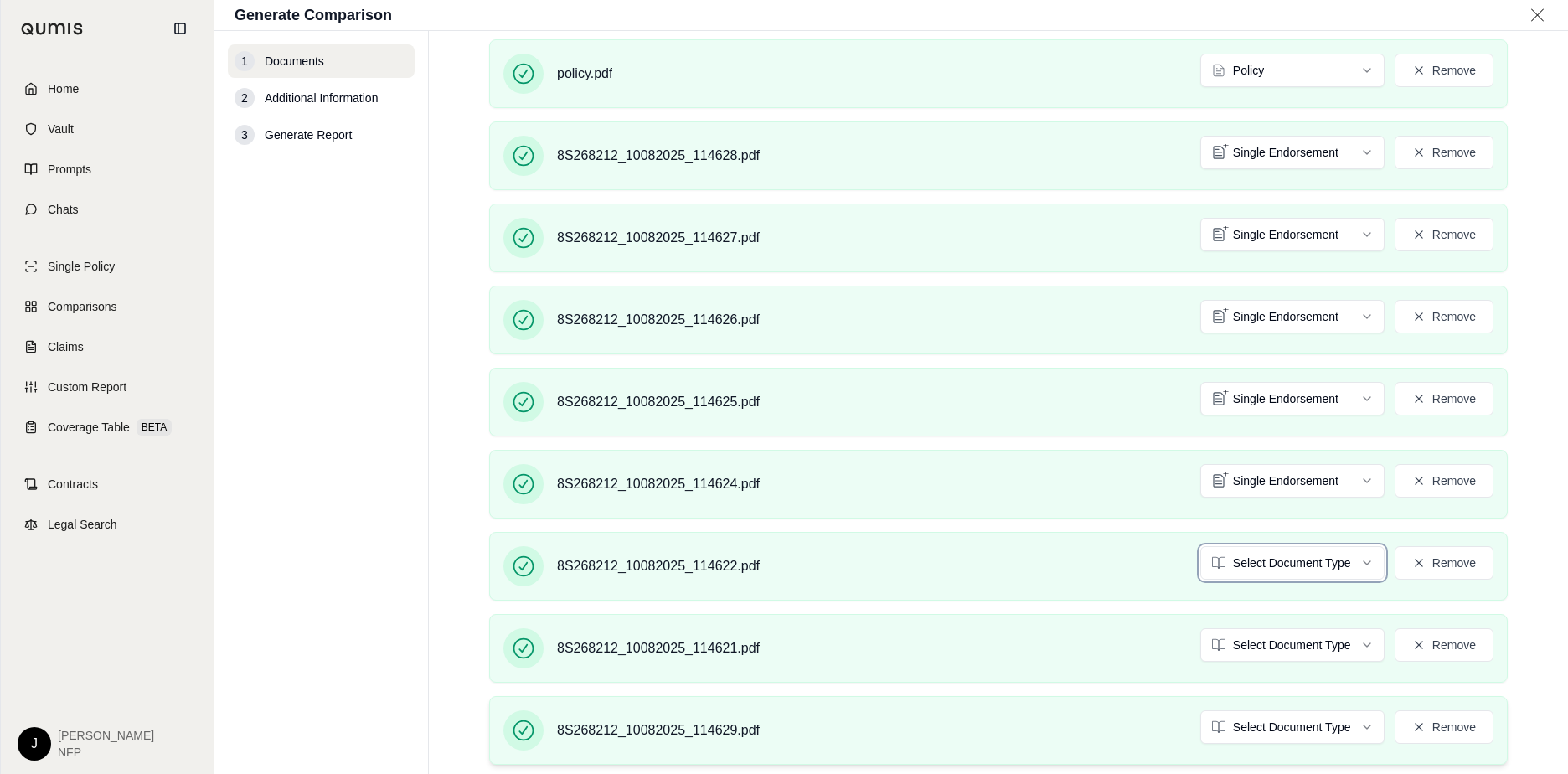
scroll to position [503, 0]
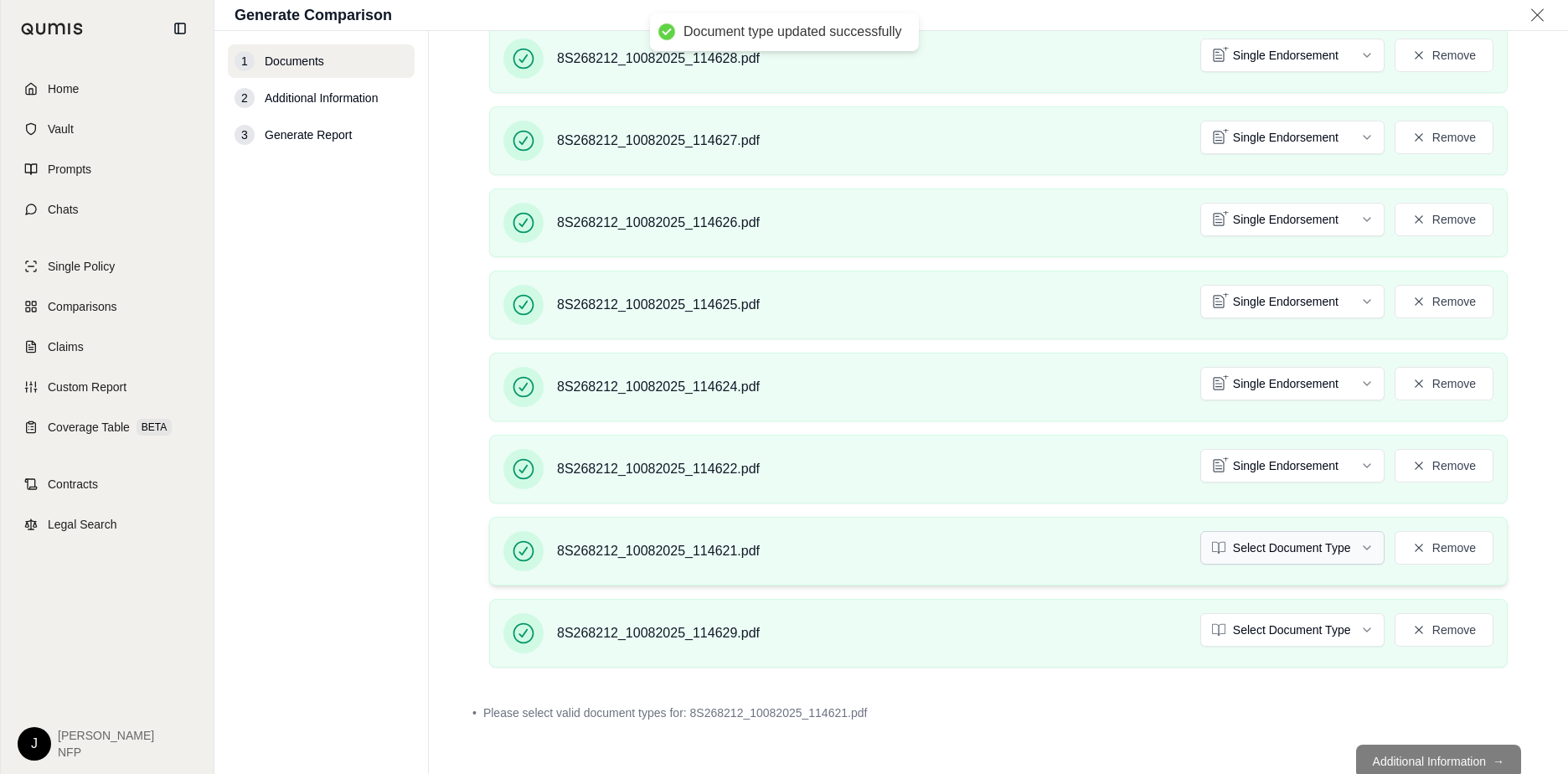
click at [1240, 541] on html "Document type updated successfully Document type updated successfully Home Vaul…" at bounding box center [784, 387] width 1568 height 774
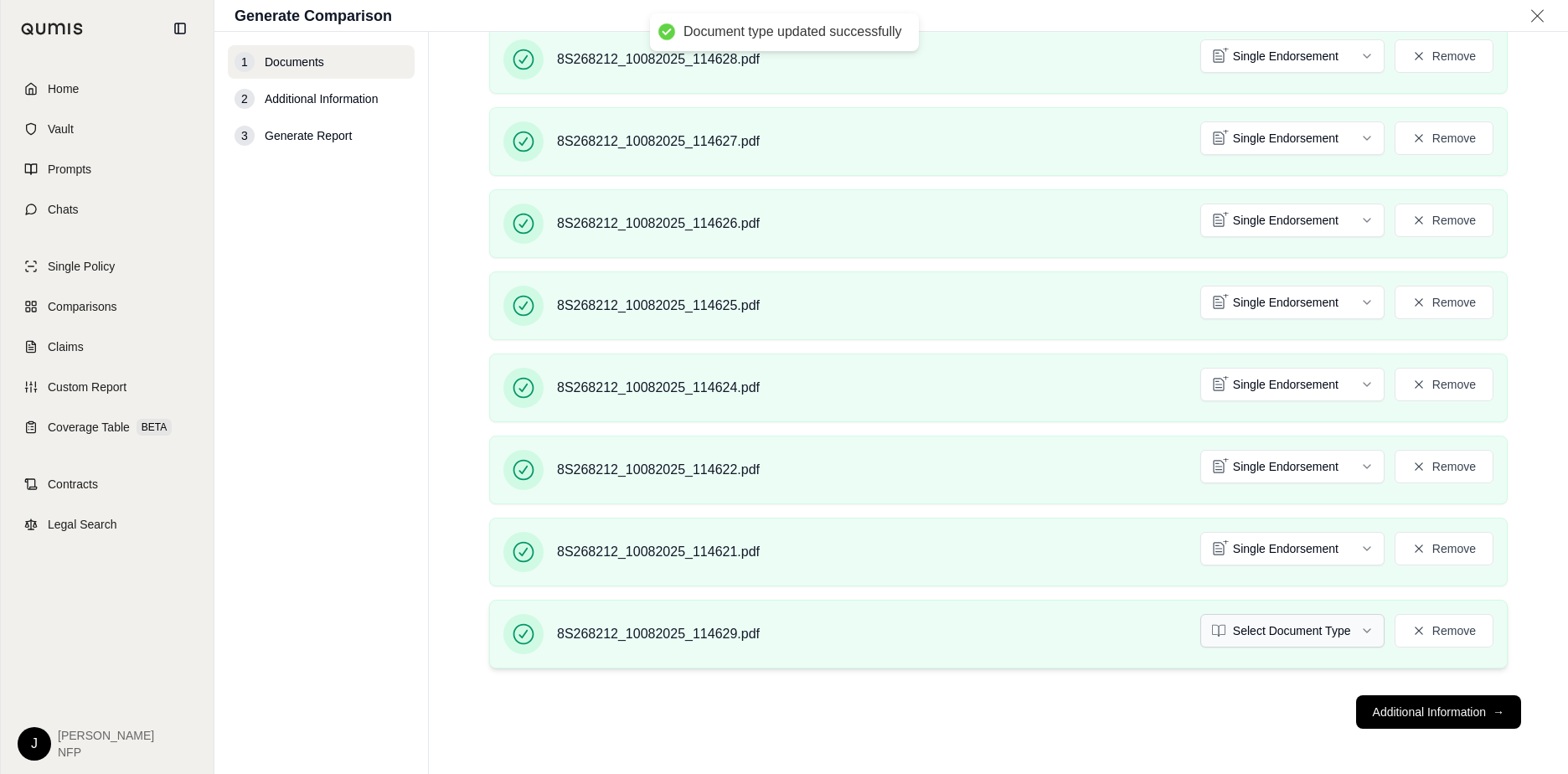
click at [1240, 642] on html "Document type updated successfully Home Vault Prompts Chats Single Policy Compa…" at bounding box center [784, 387] width 1568 height 774
click at [1240, 716] on button "Additional Information →" at bounding box center [1438, 712] width 165 height 34
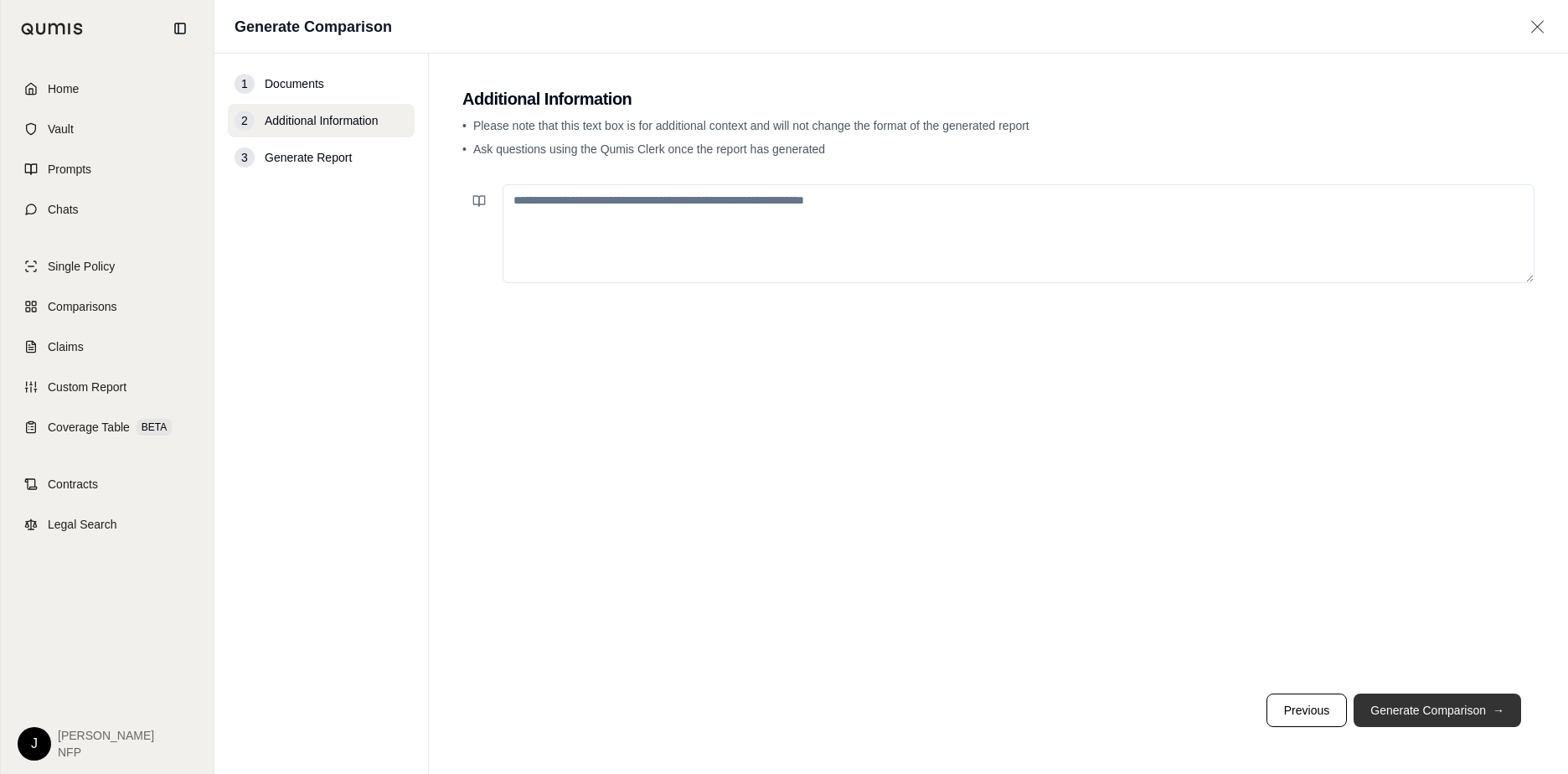
click at [1240, 708] on button "Generate Comparison →" at bounding box center [1438, 710] width 168 height 34
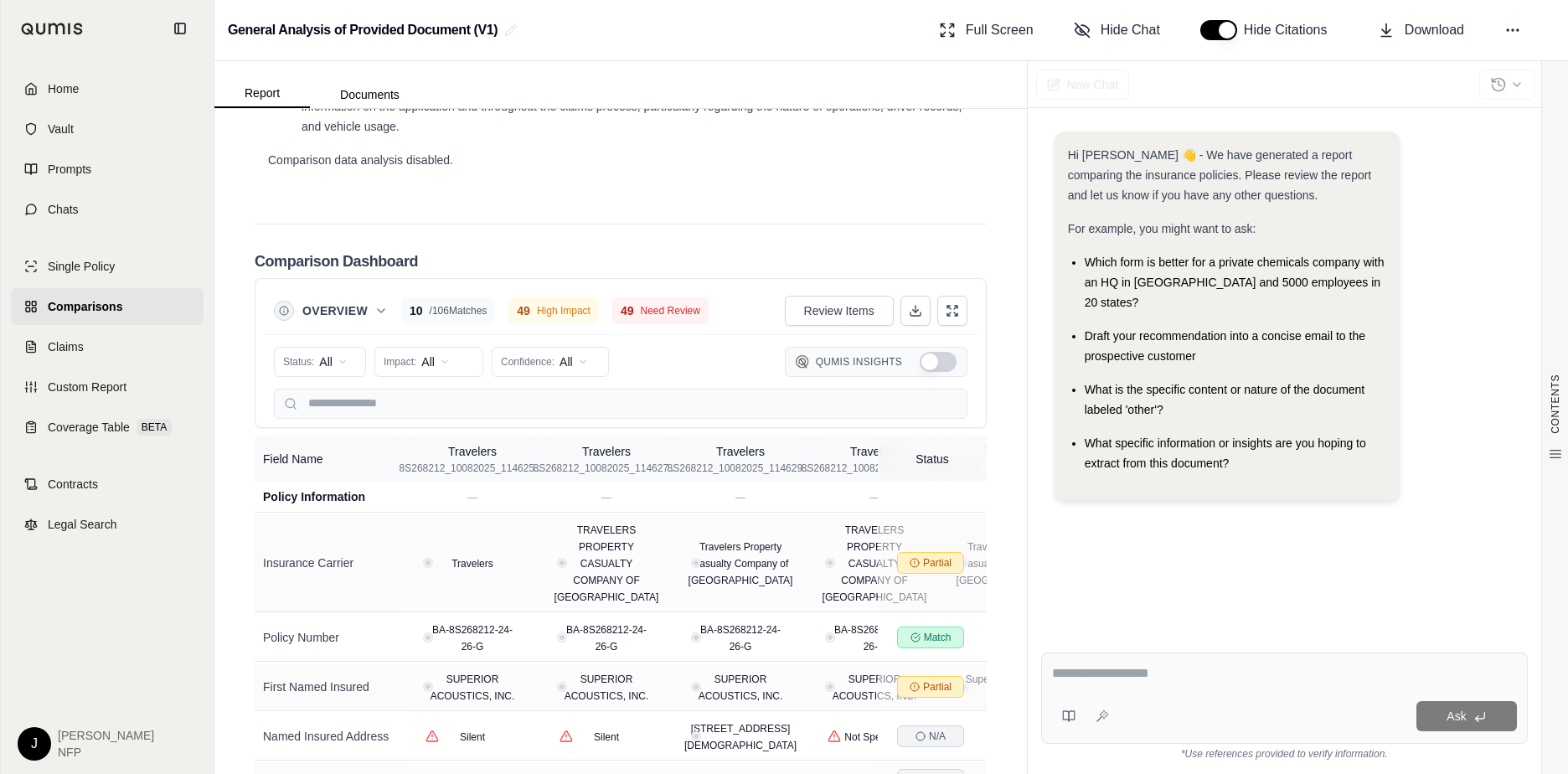
scroll to position [3376, 0]
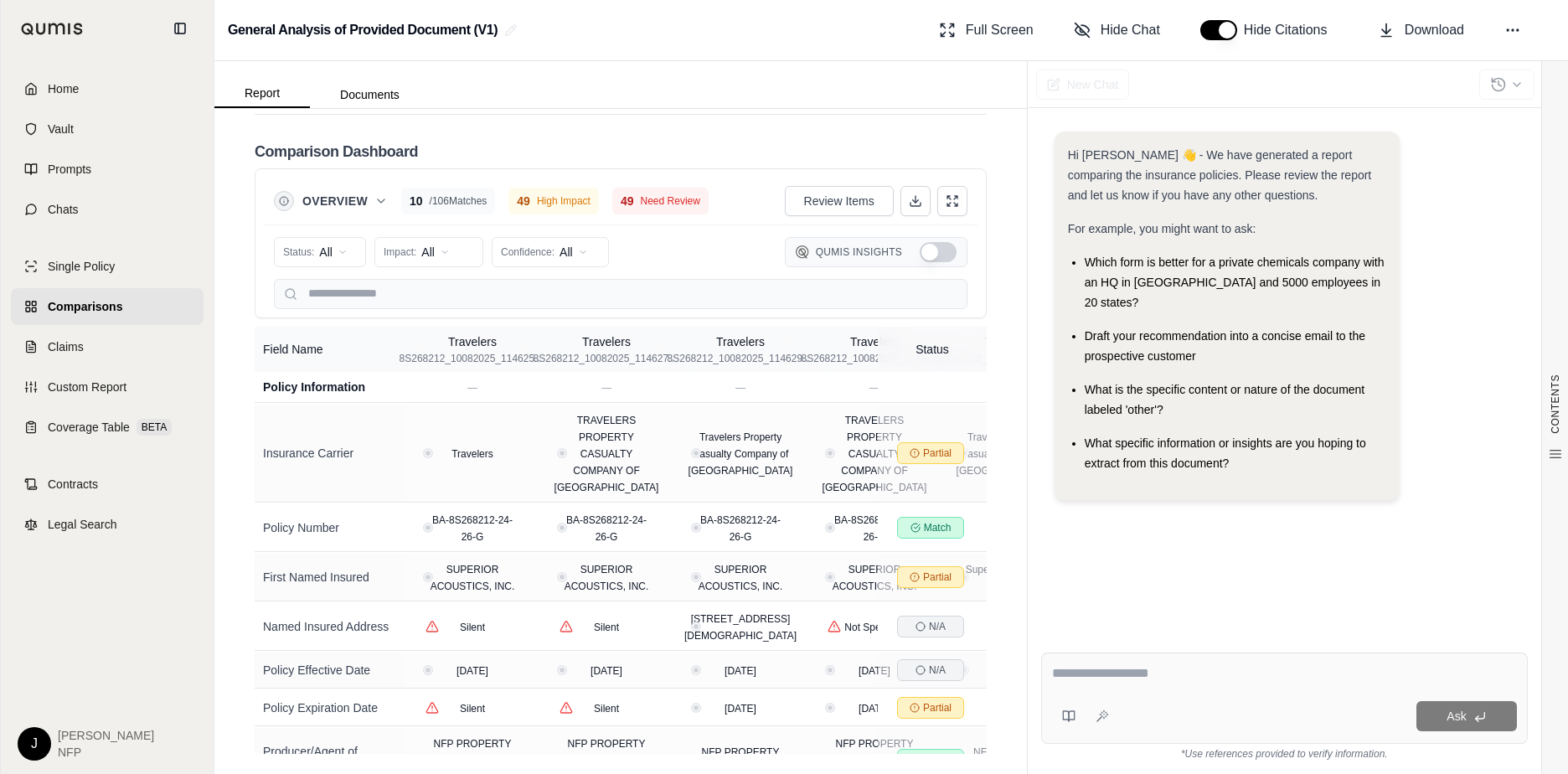
click at [1170, 674] on textarea at bounding box center [1284, 674] width 465 height 20
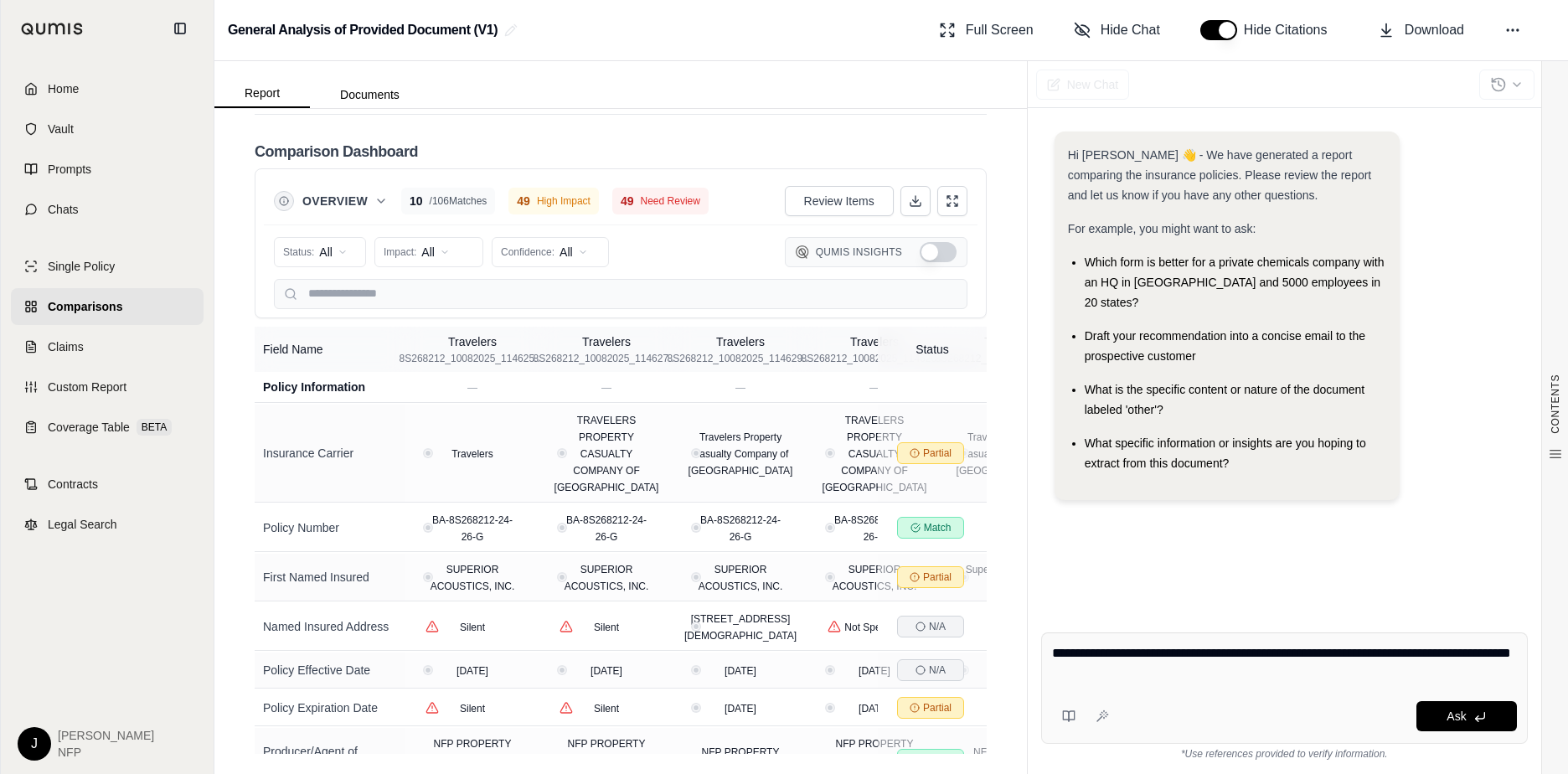
drag, startPoint x: 1207, startPoint y: 681, endPoint x: 1301, endPoint y: 685, distance: 94.1
click at [1240, 651] on div "**********" at bounding box center [1284, 666] width 465 height 46
click at [1240, 692] on div "**********" at bounding box center [1284, 688] width 486 height 111
drag, startPoint x: 1178, startPoint y: 677, endPoint x: 1349, endPoint y: 654, distance: 172.5
click at [1240, 654] on textarea "**********" at bounding box center [1284, 663] width 465 height 40
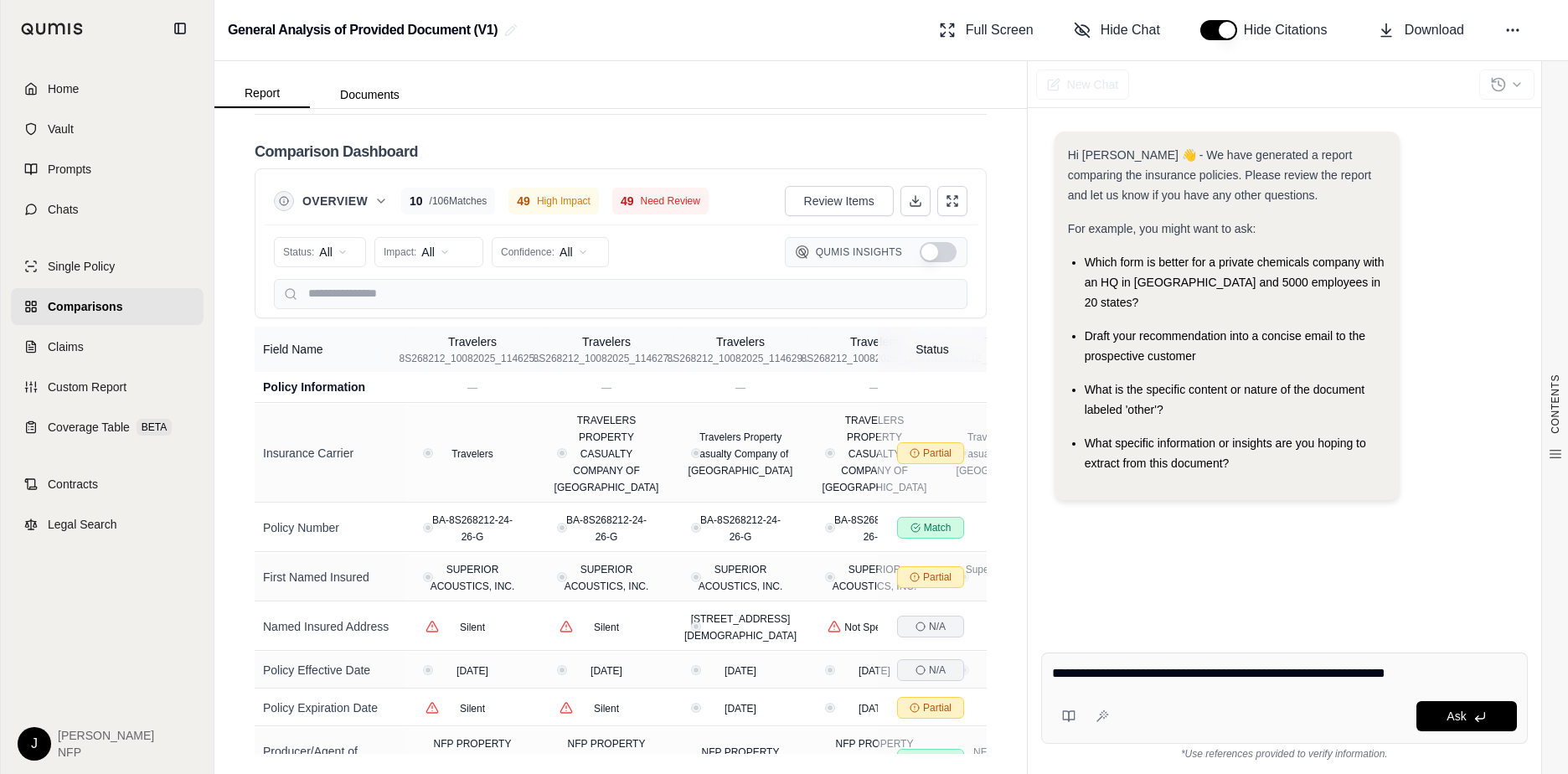
click at [1240, 679] on textarea "**********" at bounding box center [1284, 674] width 465 height 20
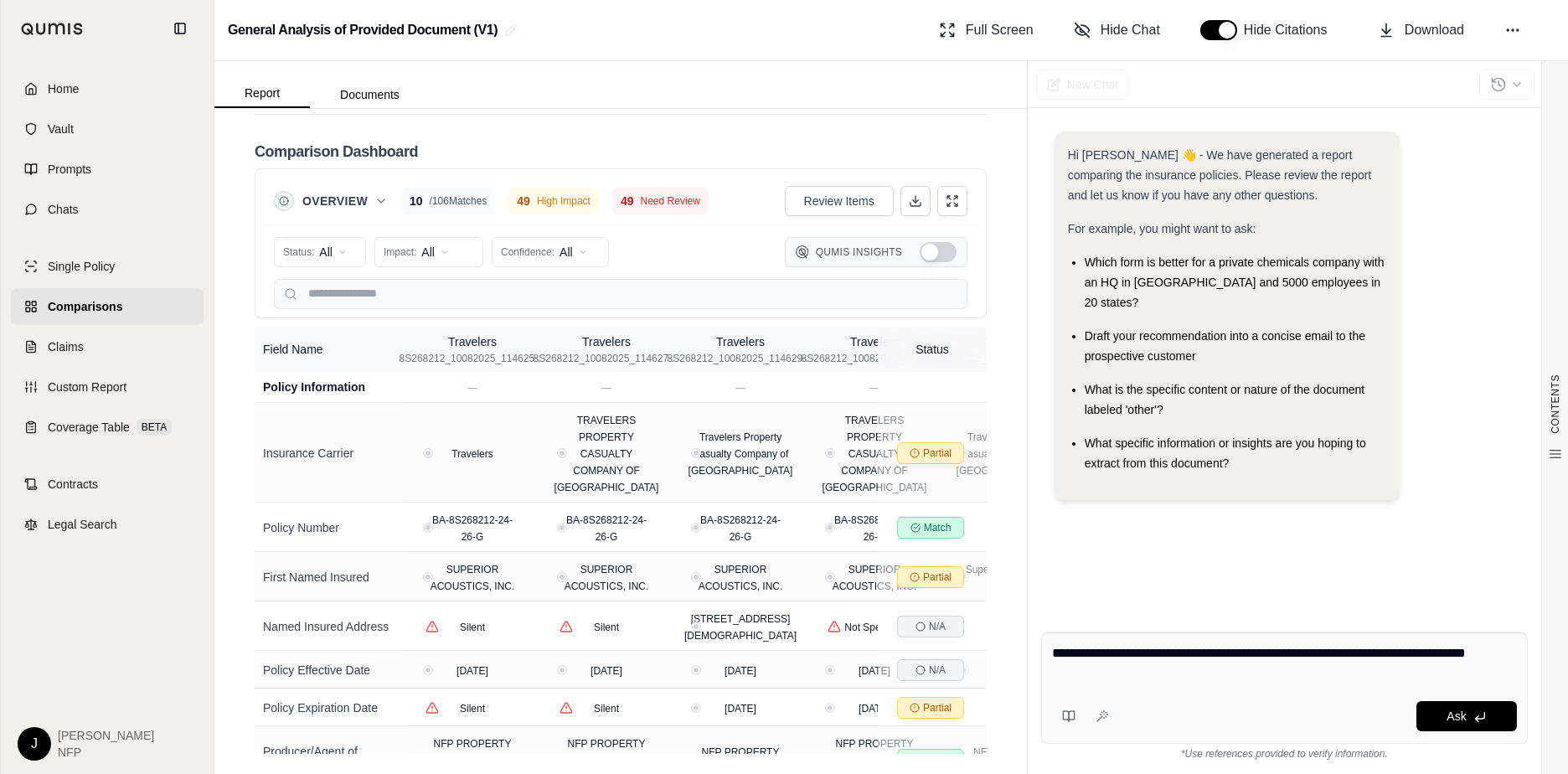
click at [1118, 678] on textarea "**********" at bounding box center [1284, 663] width 465 height 40
type textarea "**********"
click at [1240, 717] on span "Ask" at bounding box center [1456, 716] width 19 height 14
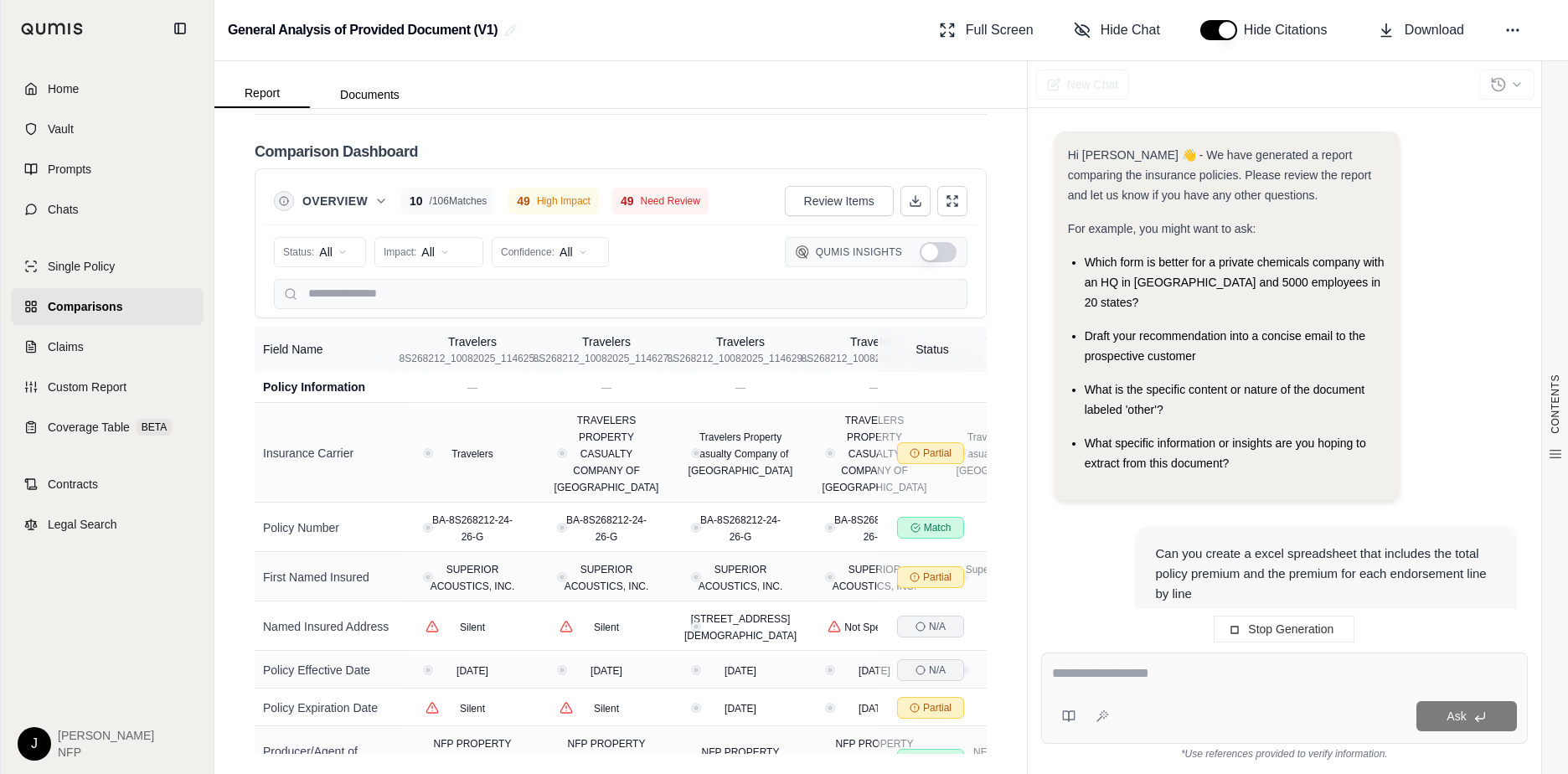
scroll to position [102, 0]
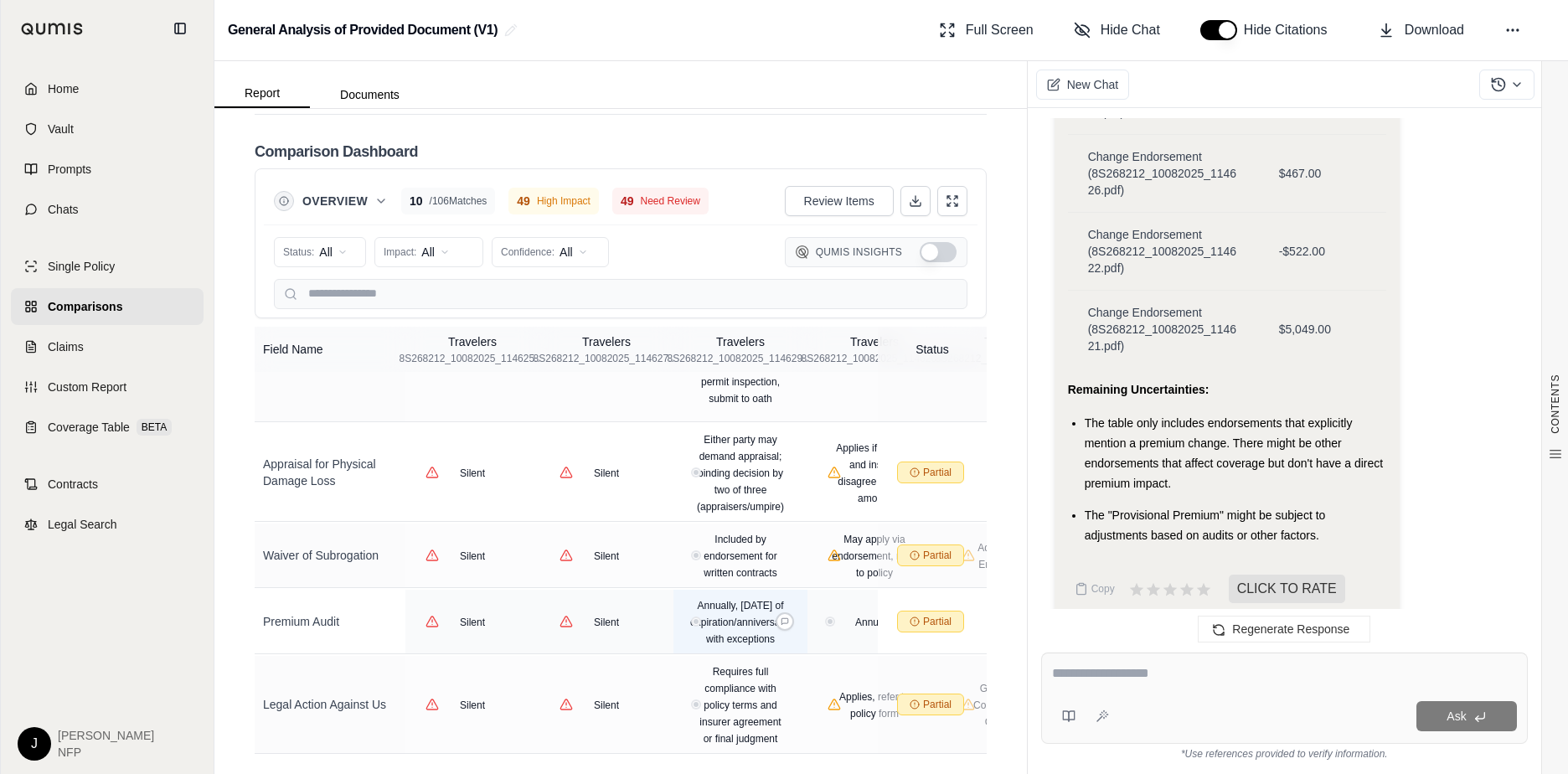
scroll to position [5562, 0]
click at [909, 194] on icon at bounding box center [915, 200] width 14 height 14
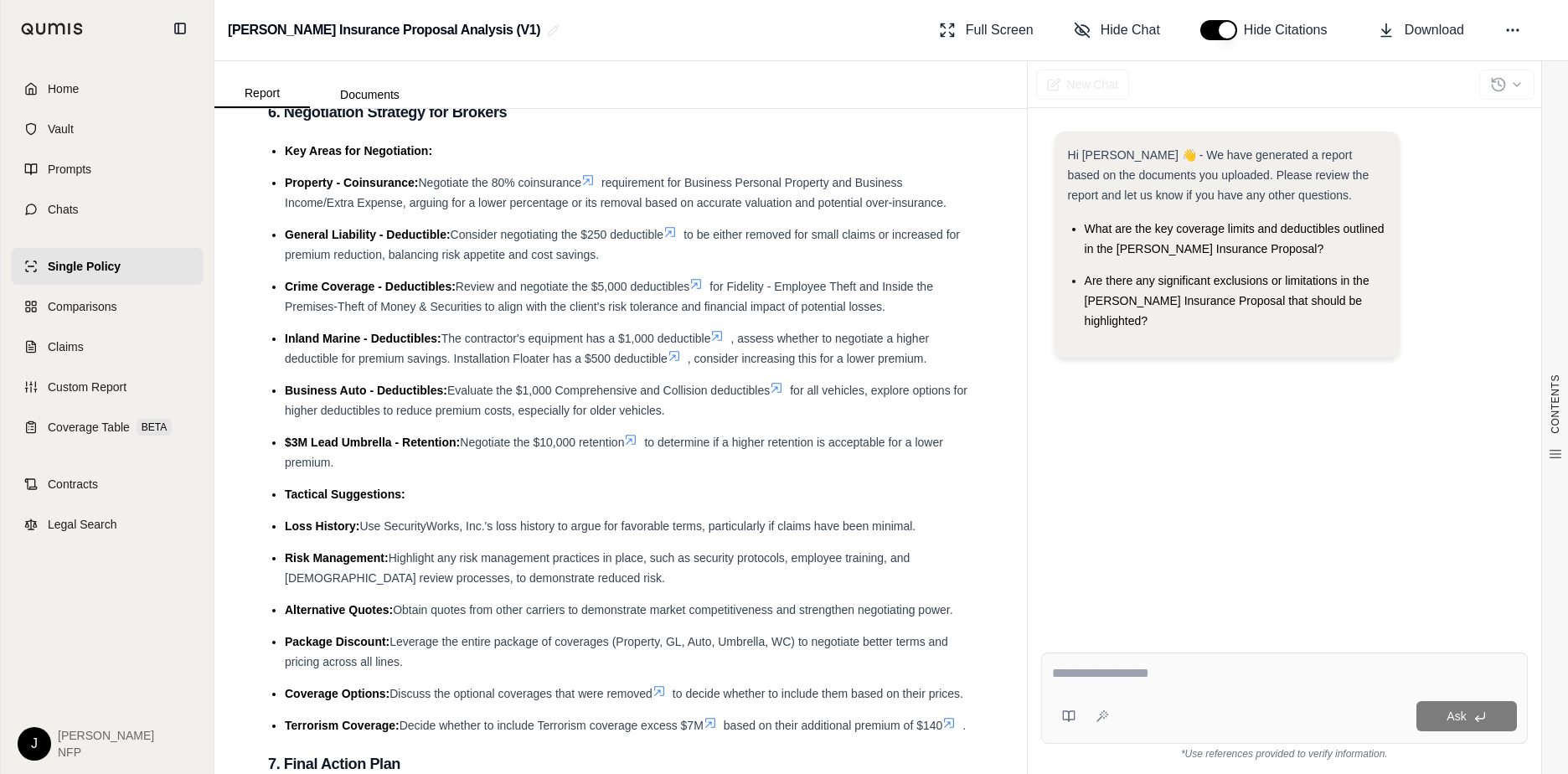
scroll to position [7221, 0]
